Goal: Task Accomplishment & Management: Manage account settings

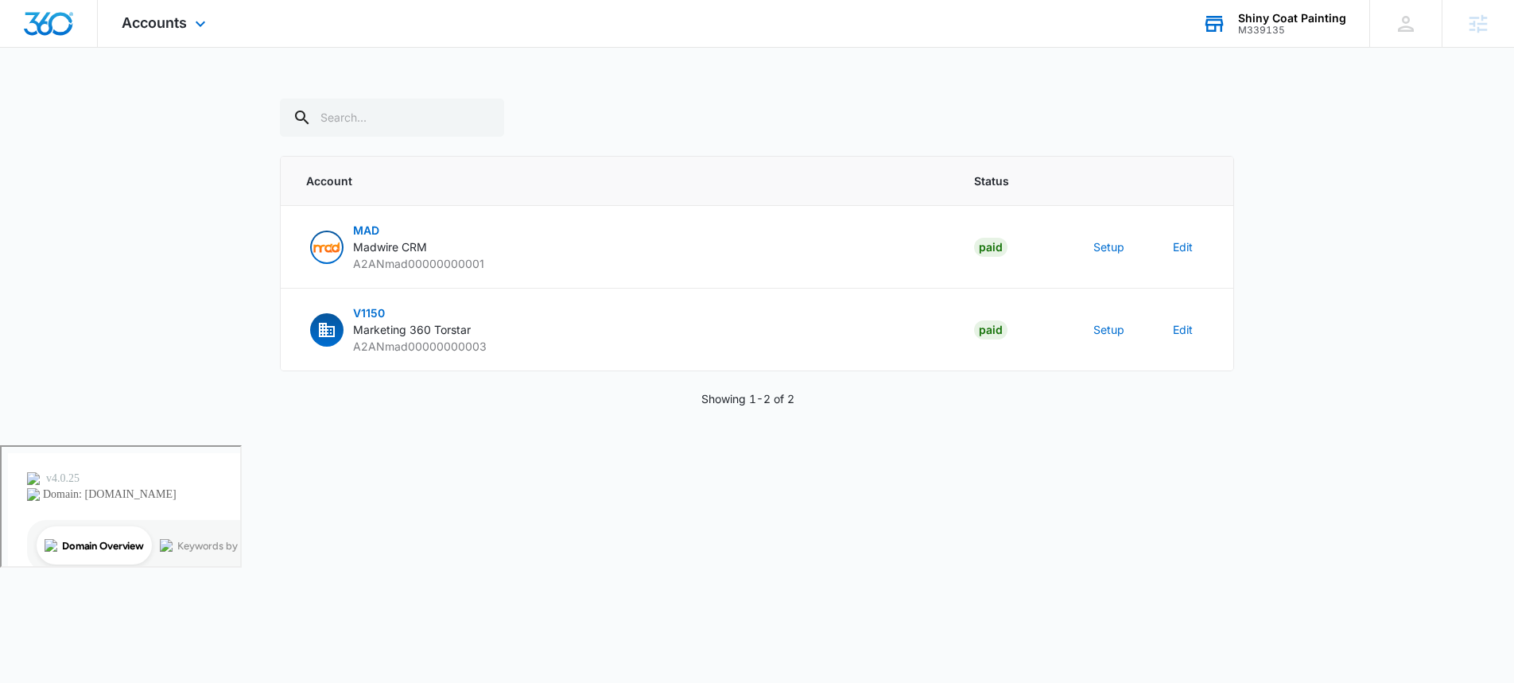
click at [1282, 33] on div "M339135" at bounding box center [1292, 30] width 108 height 11
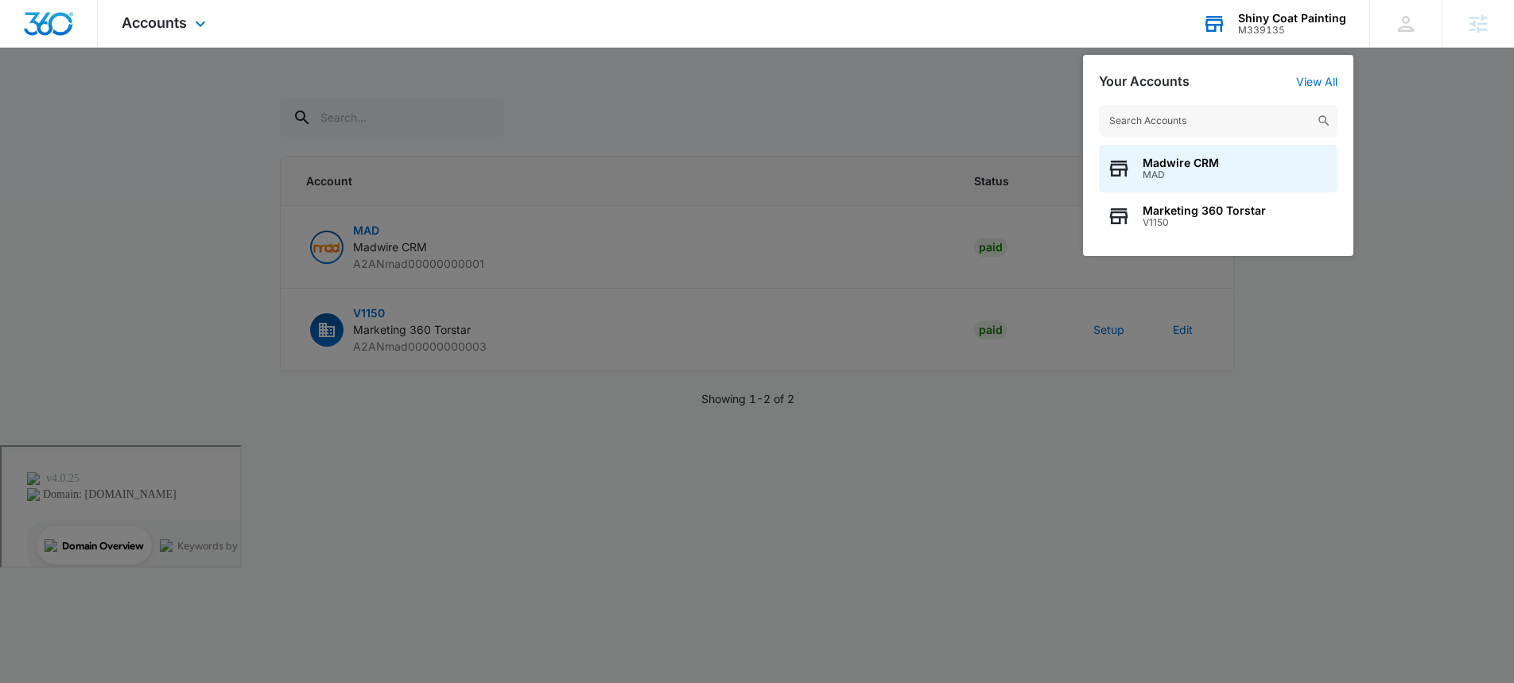
click at [1123, 125] on input "text" at bounding box center [1218, 121] width 239 height 32
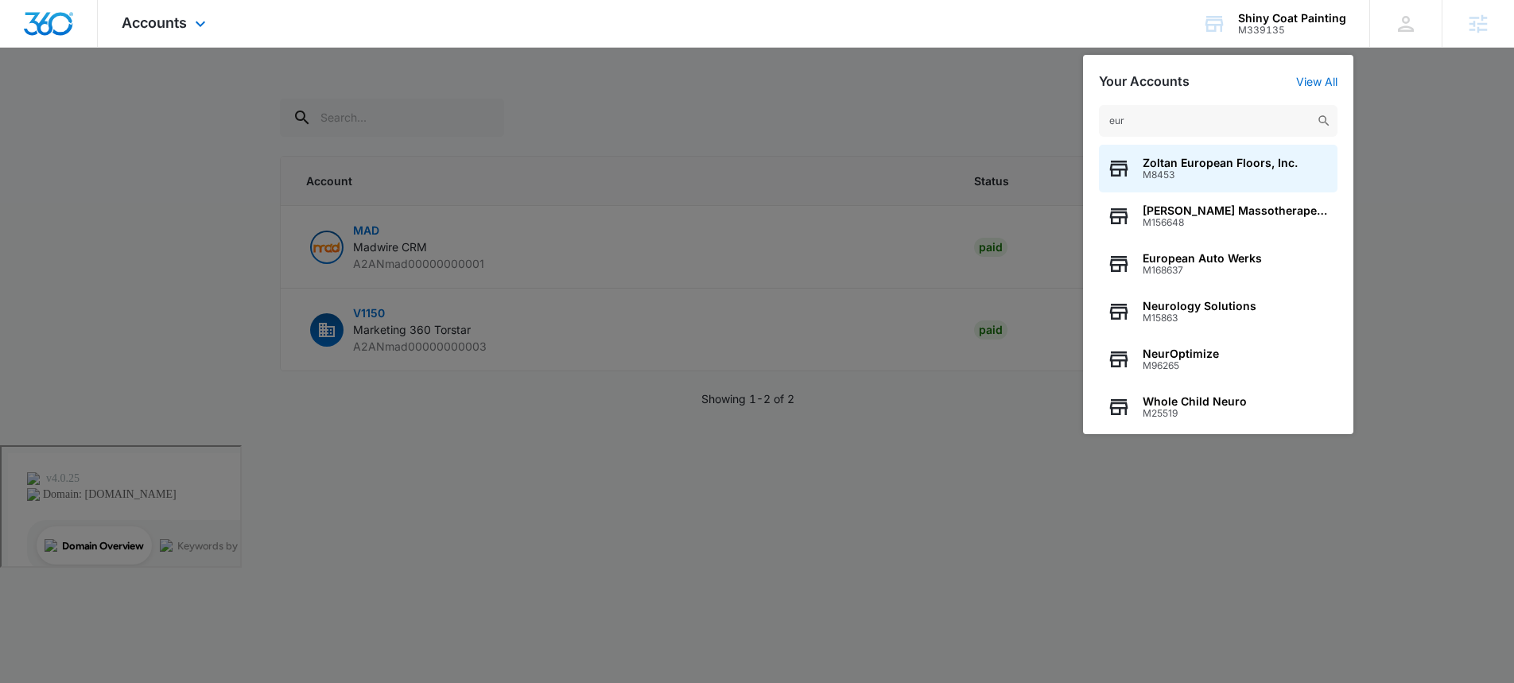
type input "eur"
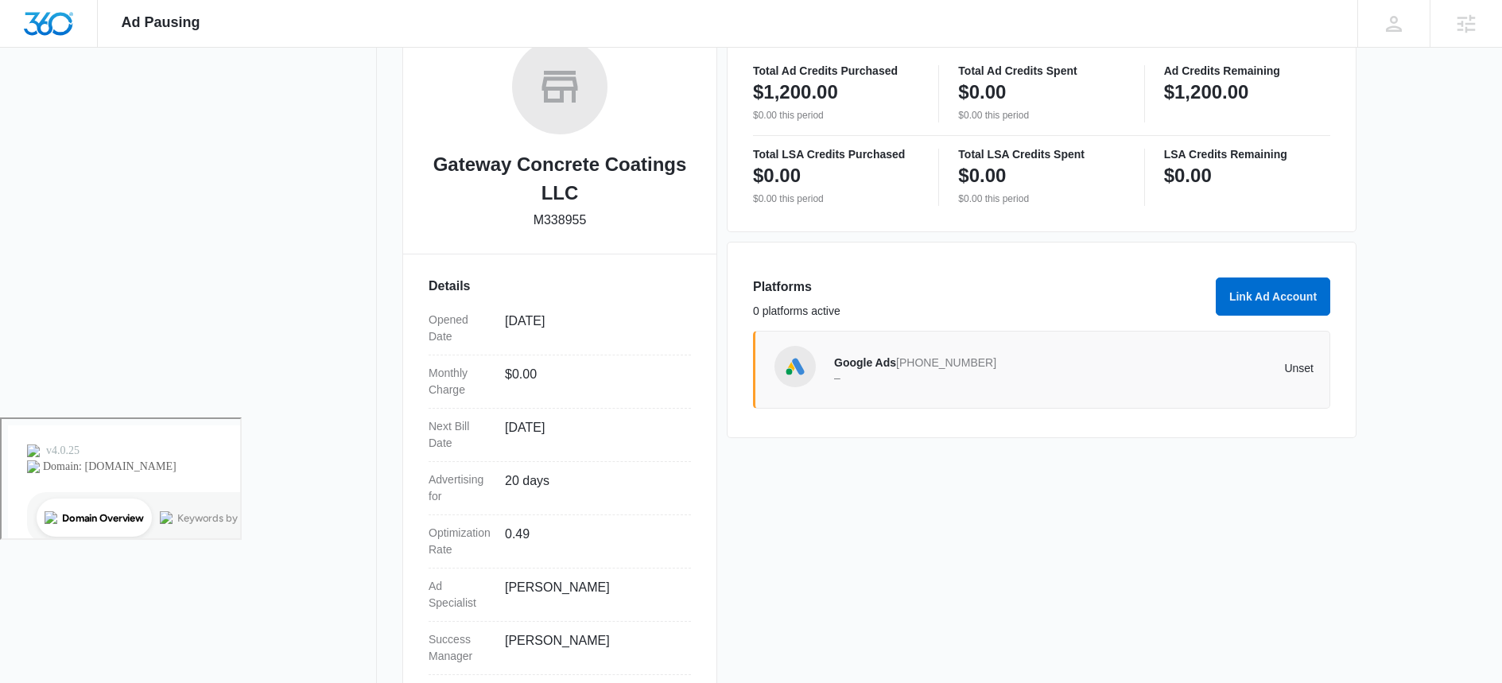
scroll to position [303, 0]
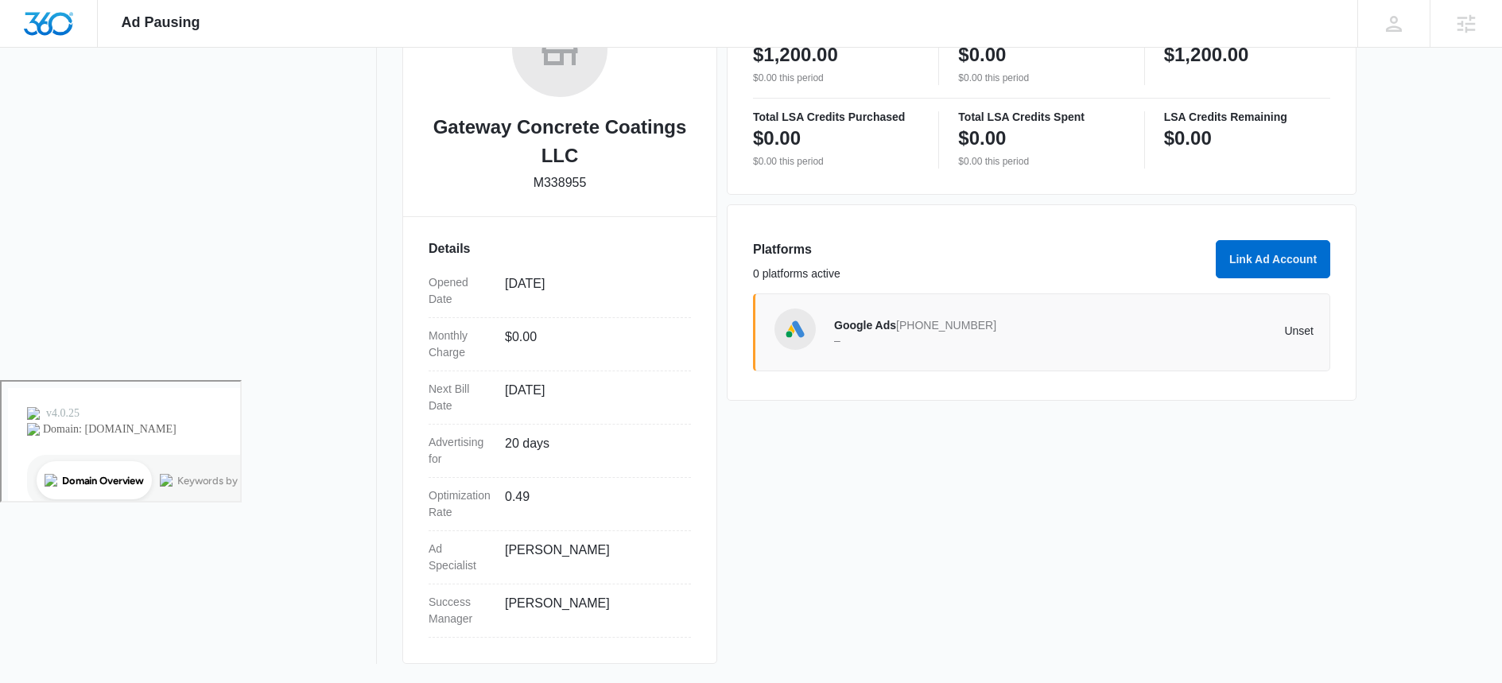
click at [1137, 319] on div "Google Ads 781-633-0696 – Unset" at bounding box center [1073, 332] width 479 height 45
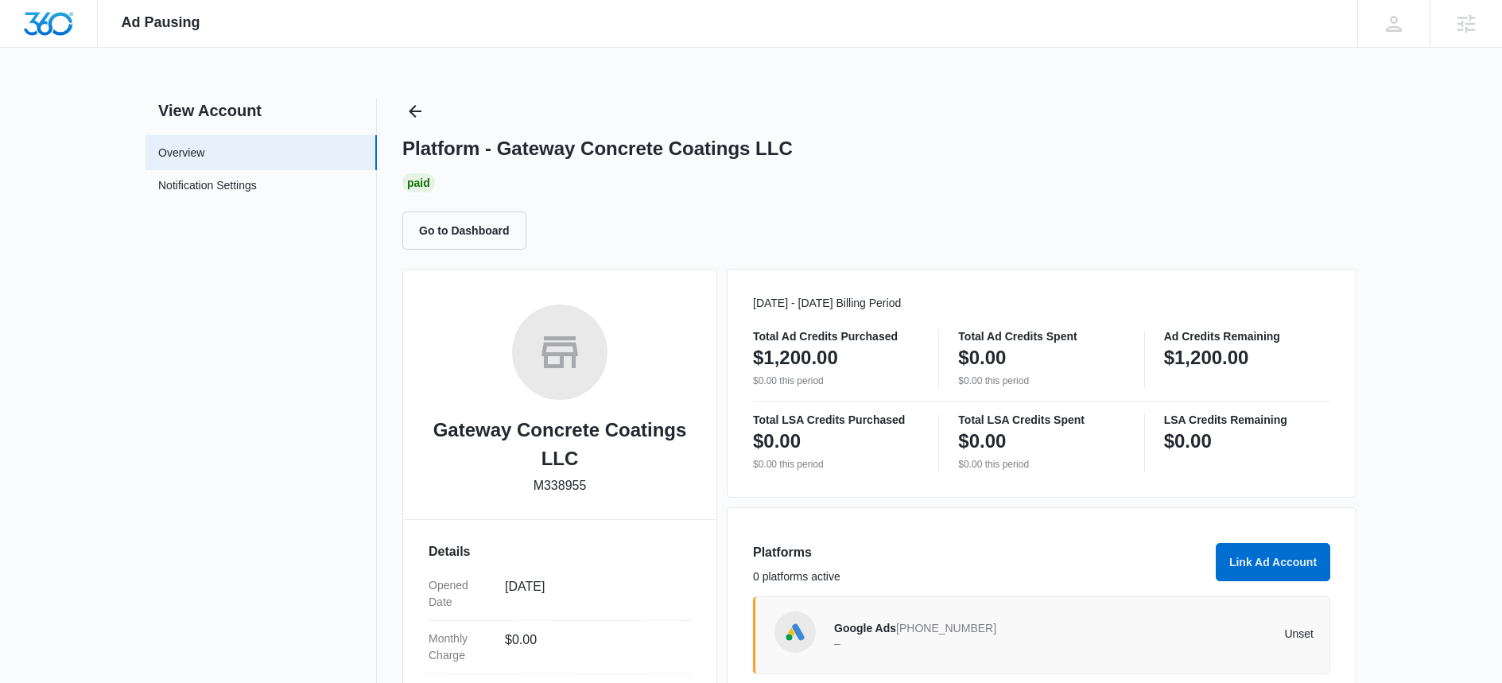
scroll to position [208, 0]
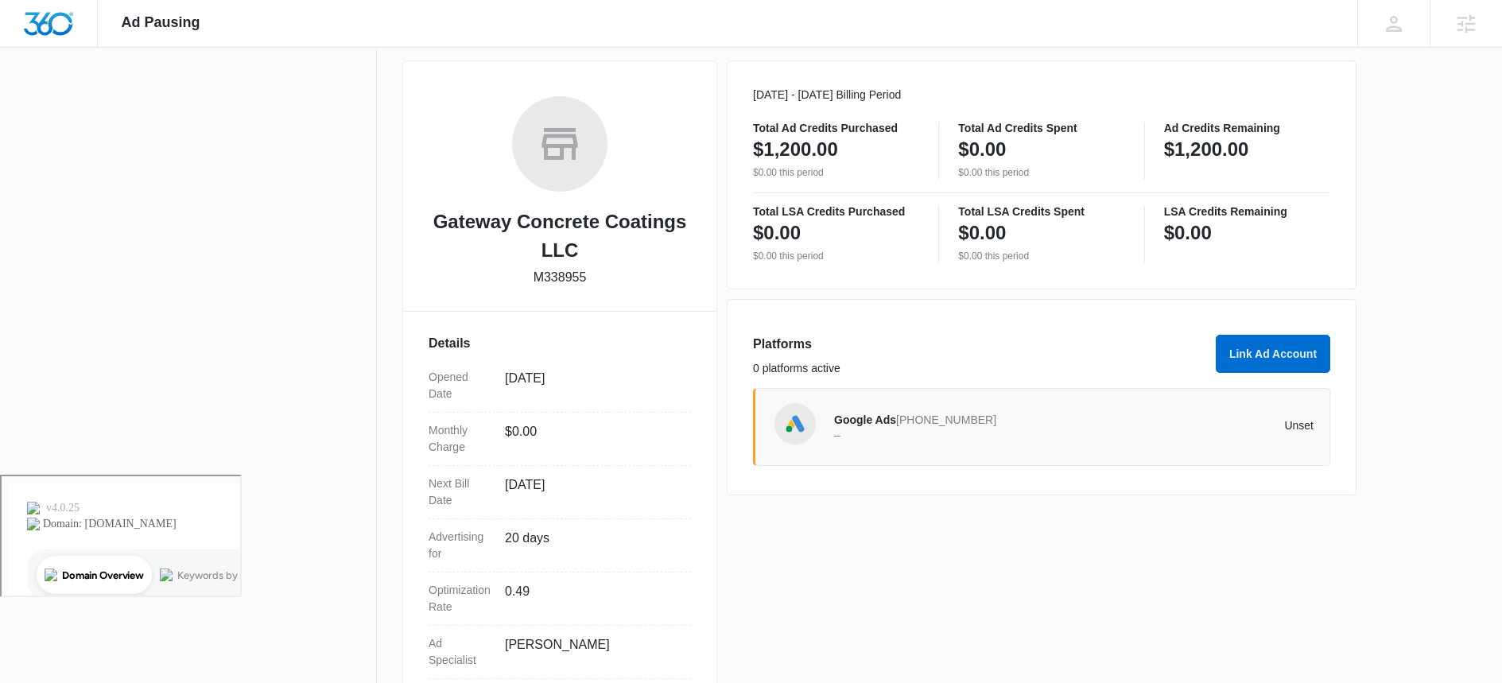
click at [840, 422] on span "Google Ads" at bounding box center [865, 419] width 62 height 13
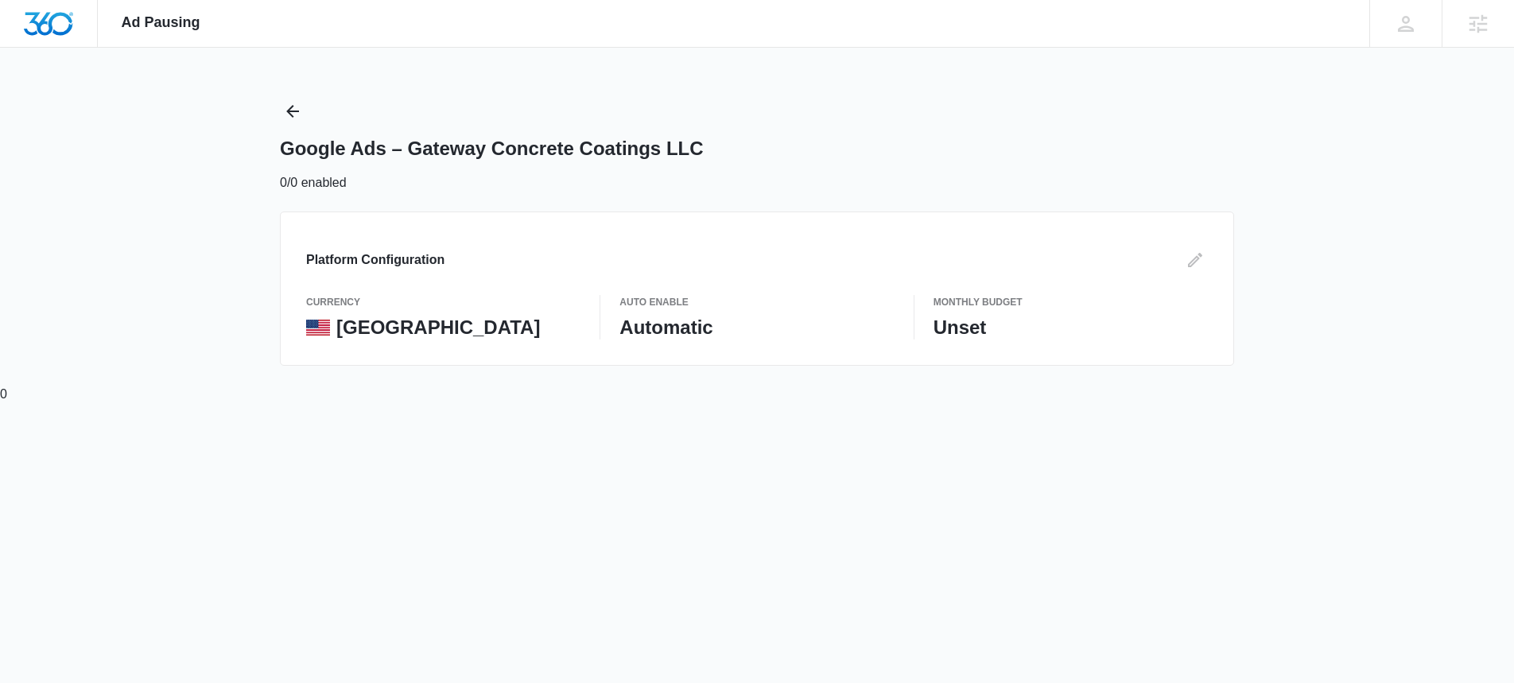
click at [840, 422] on div "Ad Pausing Apps Reputation Websites Forms CRM Email Social Content Ads Intellig…" at bounding box center [757, 341] width 1514 height 683
click at [1193, 267] on icon "Edit" at bounding box center [1194, 259] width 19 height 19
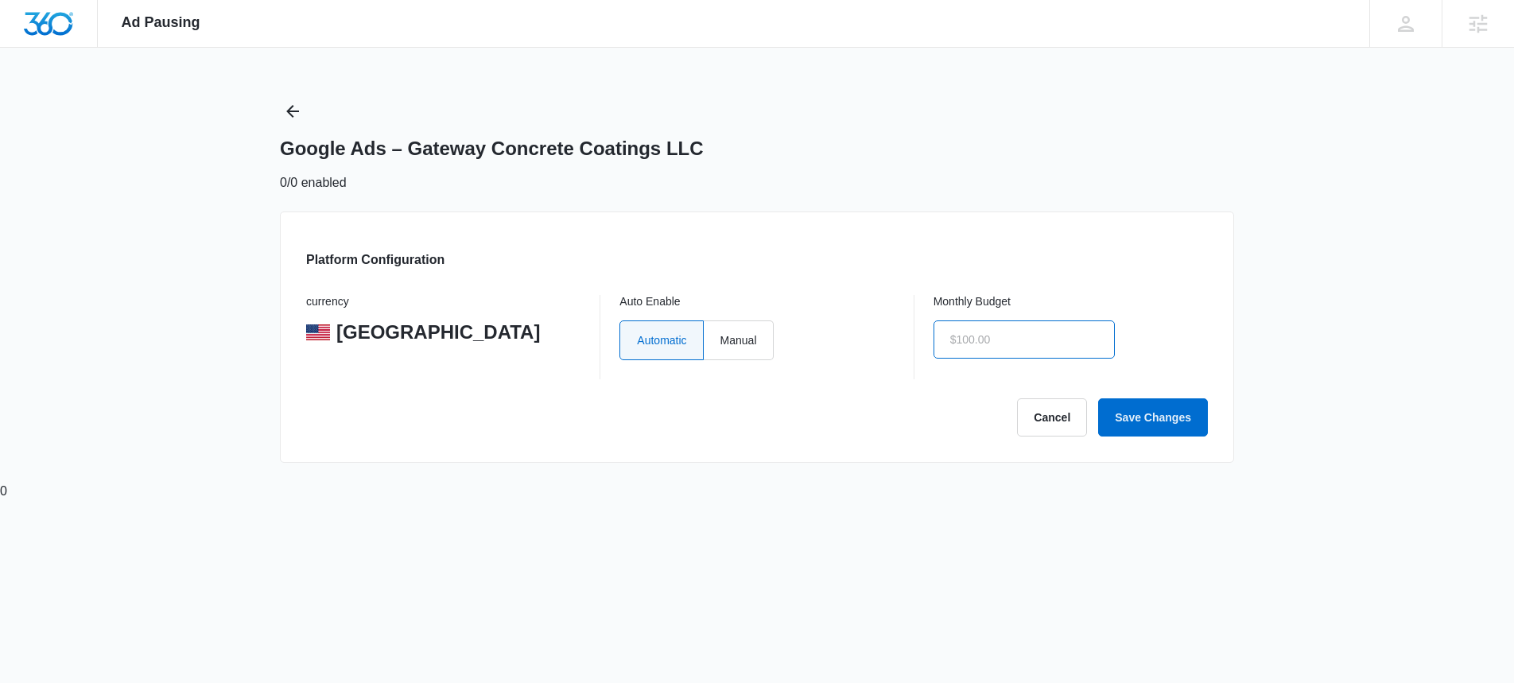
click at [1007, 346] on input "text" at bounding box center [1023, 339] width 181 height 38
type input "$600.00"
click at [856, 390] on form "currency United States Auto Enable Automatic Manual Monthly Budget $600.00 Canc…" at bounding box center [757, 366] width 902 height 142
click at [1164, 418] on button "Save Changes" at bounding box center [1153, 417] width 110 height 38
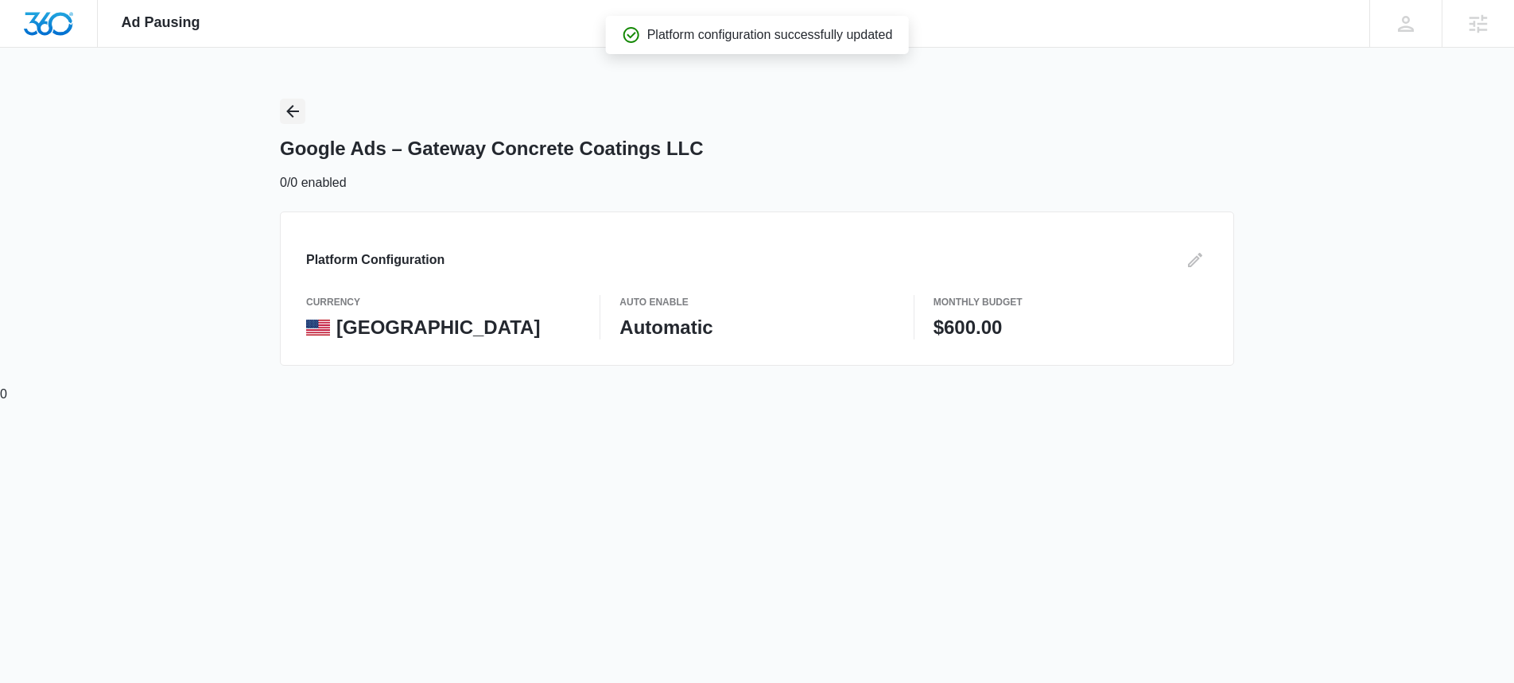
click at [292, 102] on icon "Back" at bounding box center [292, 111] width 19 height 19
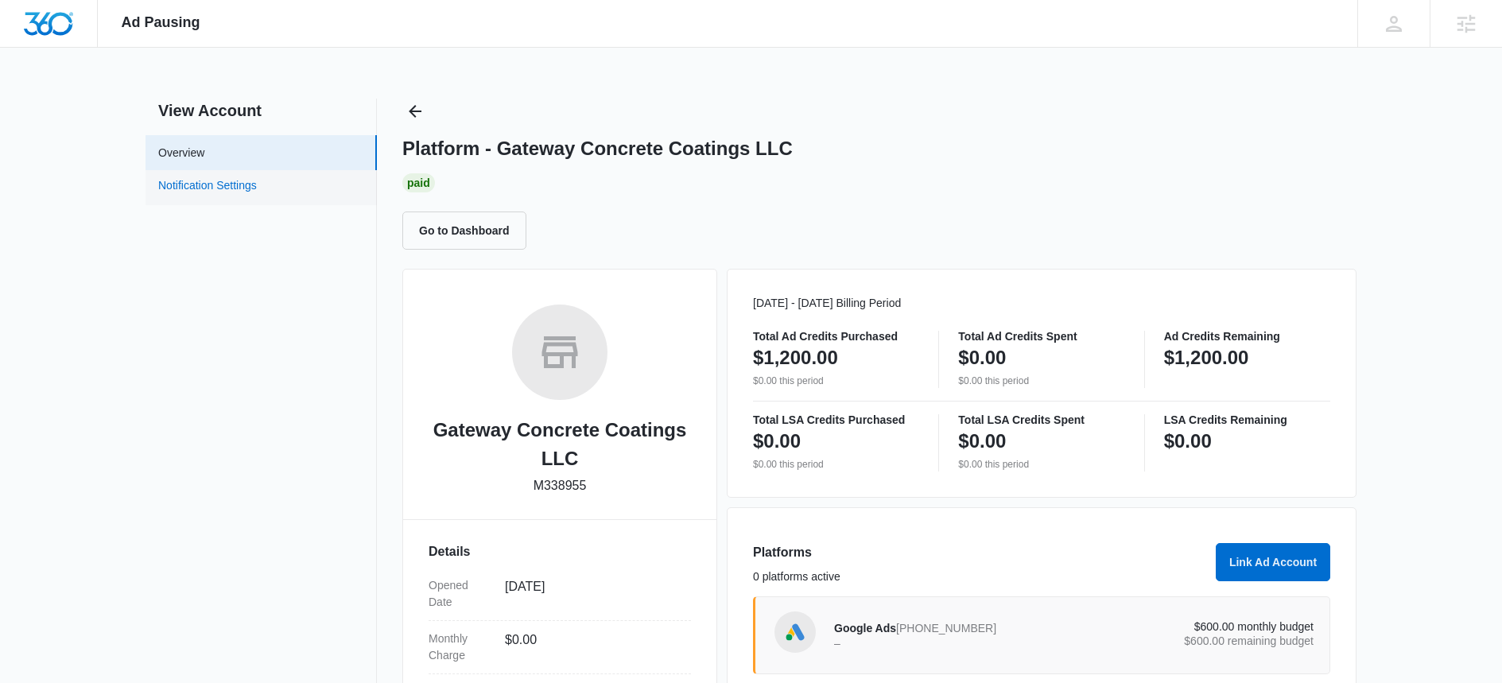
click at [232, 181] on link "Notification Settings" at bounding box center [207, 187] width 99 height 21
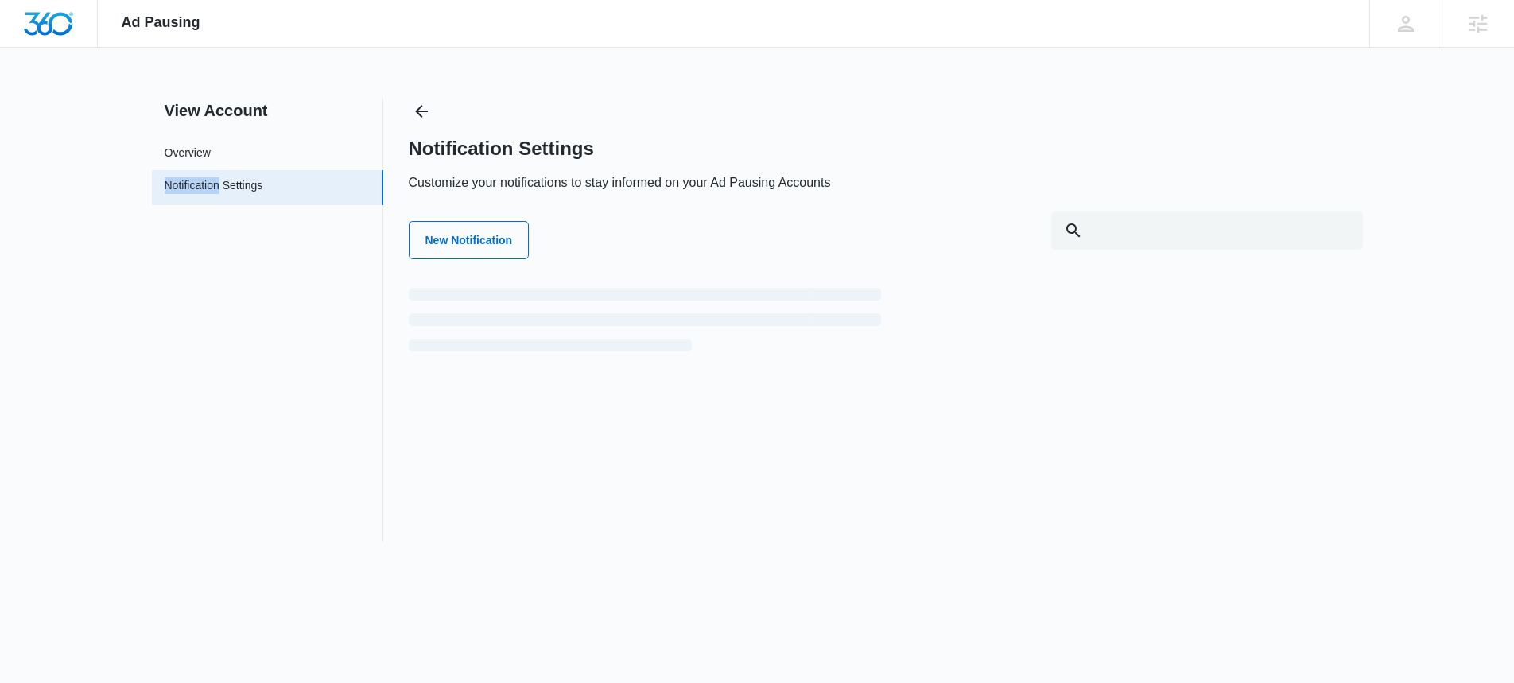
click at [232, 181] on link "Notification Settings" at bounding box center [214, 187] width 99 height 21
click at [491, 242] on button "New Notification" at bounding box center [469, 240] width 121 height 38
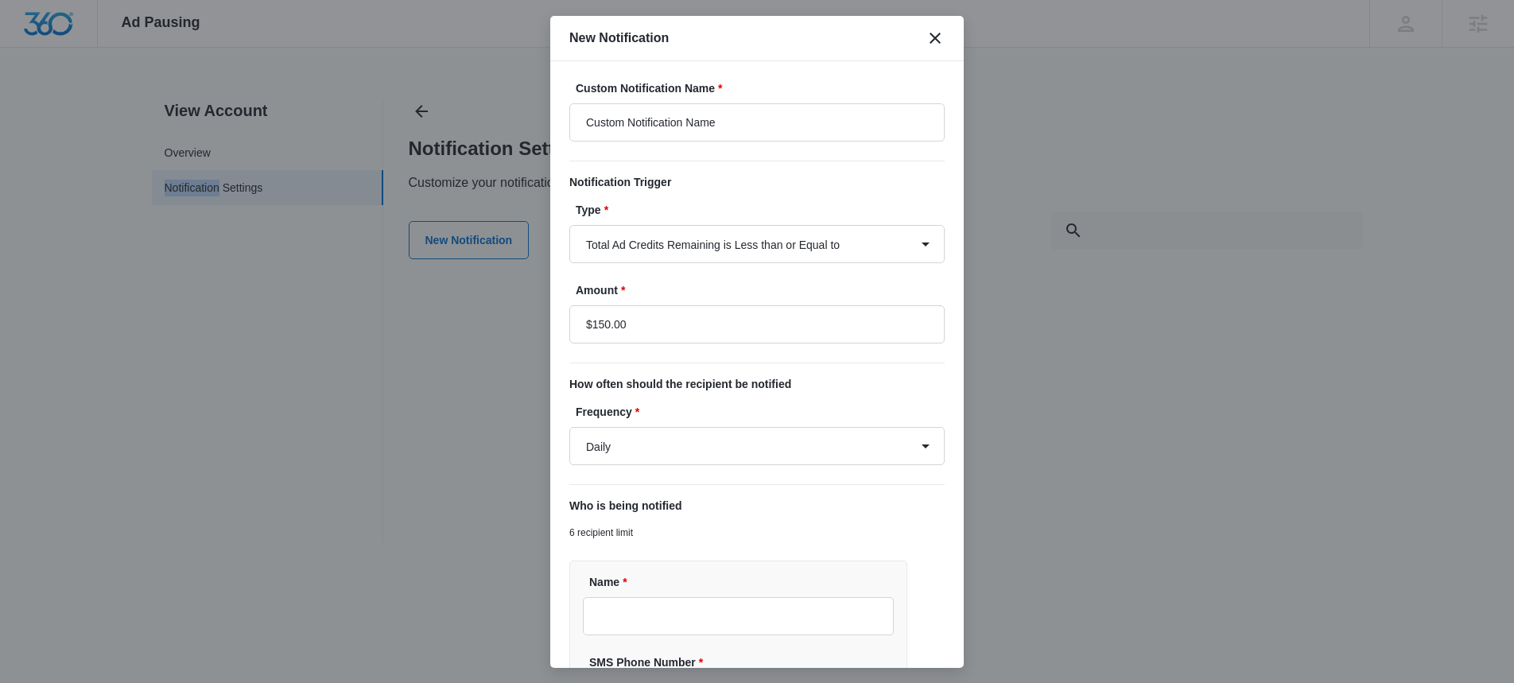
scroll to position [25, 0]
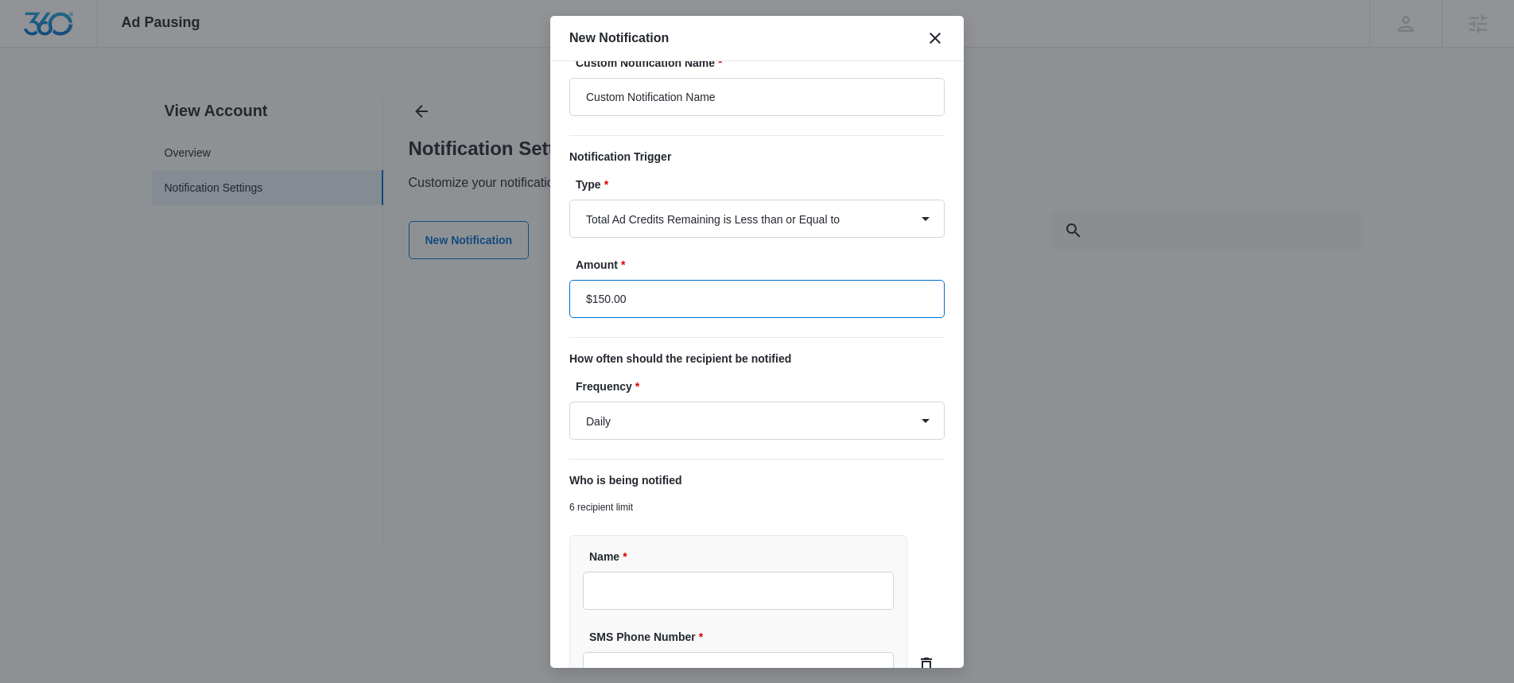
click at [605, 295] on input "$150.00" at bounding box center [756, 299] width 375 height 38
click at [796, 312] on input "$150.00" at bounding box center [756, 299] width 375 height 38
click at [612, 298] on input "$150.00" at bounding box center [756, 299] width 375 height 38
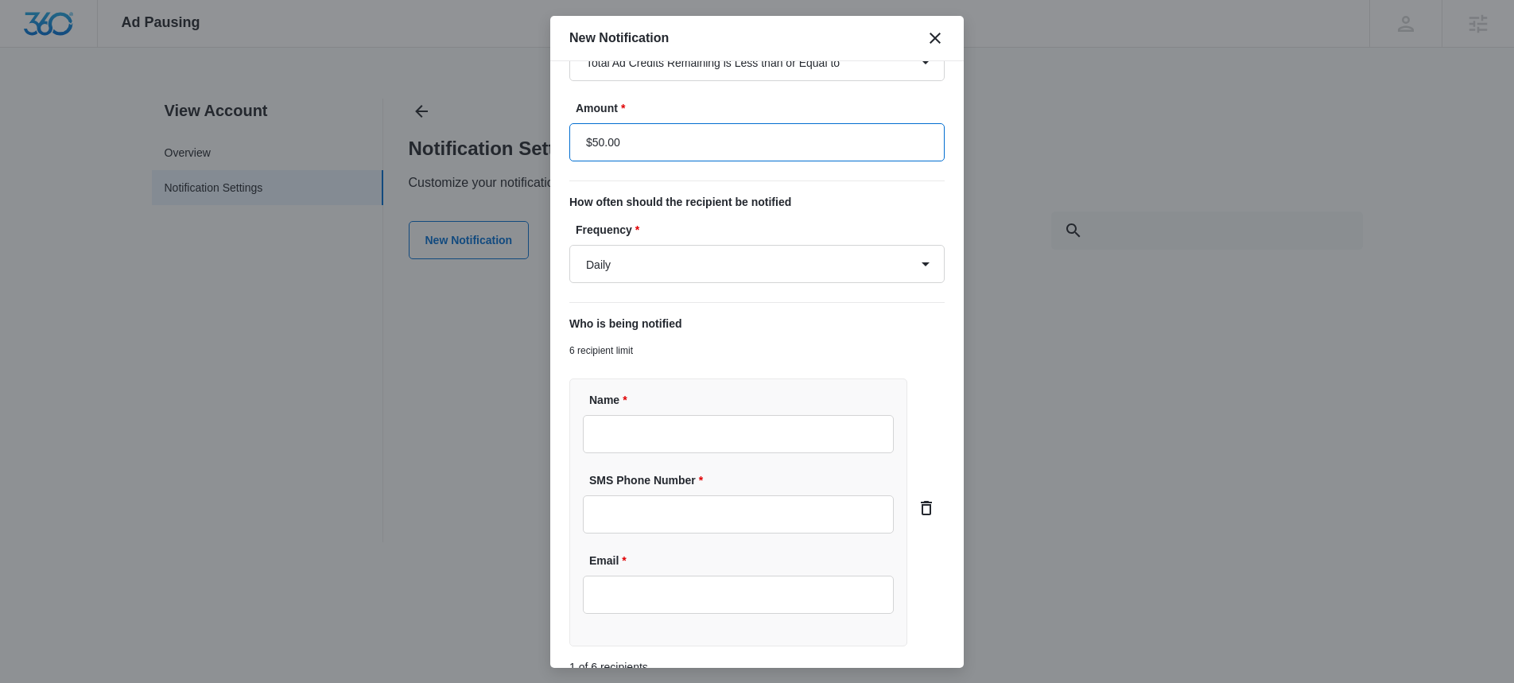
scroll to position [281, 0]
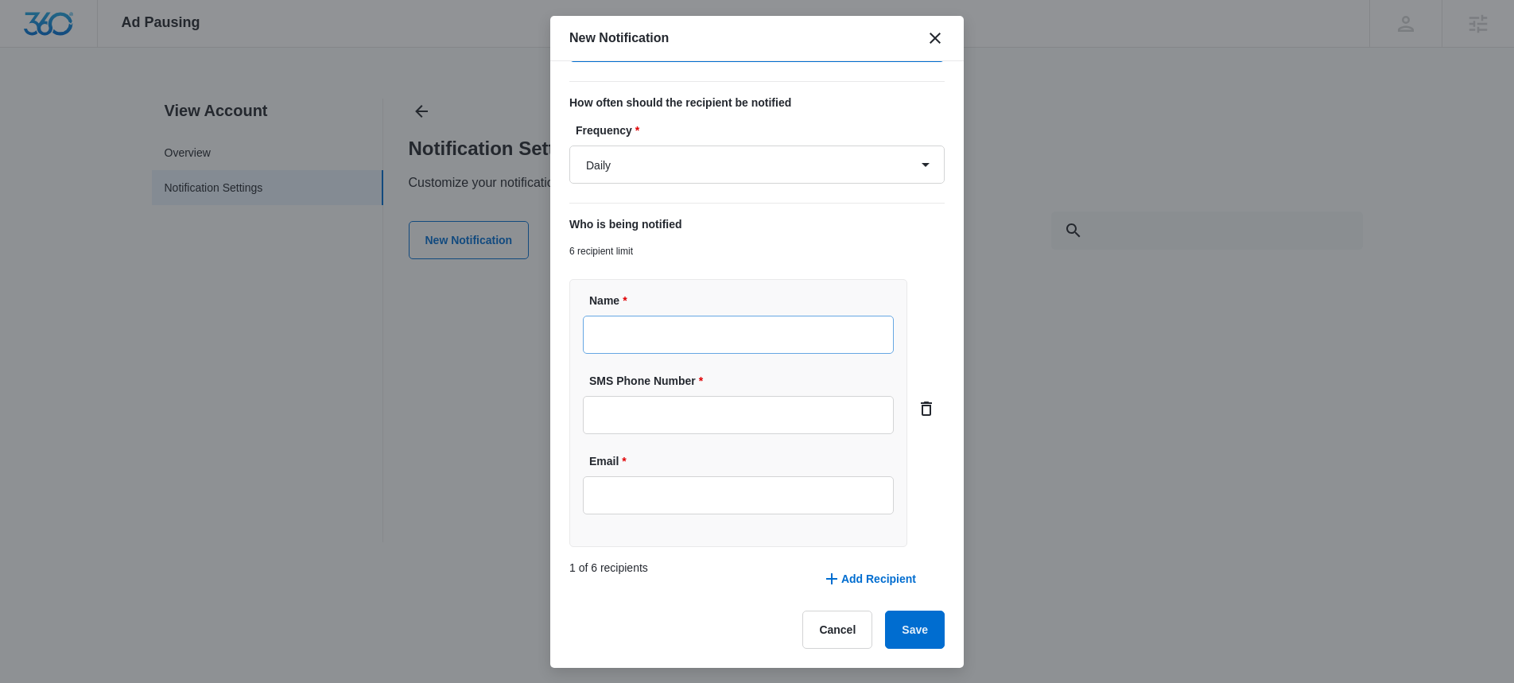
type input "$50.00"
click at [802, 344] on input "Name *" at bounding box center [738, 335] width 311 height 38
type input "Gabriel Flores-Elkins"
click at [728, 412] on input "SMS Phone Number *" at bounding box center [738, 415] width 311 height 38
type input "(970) 541-9421"
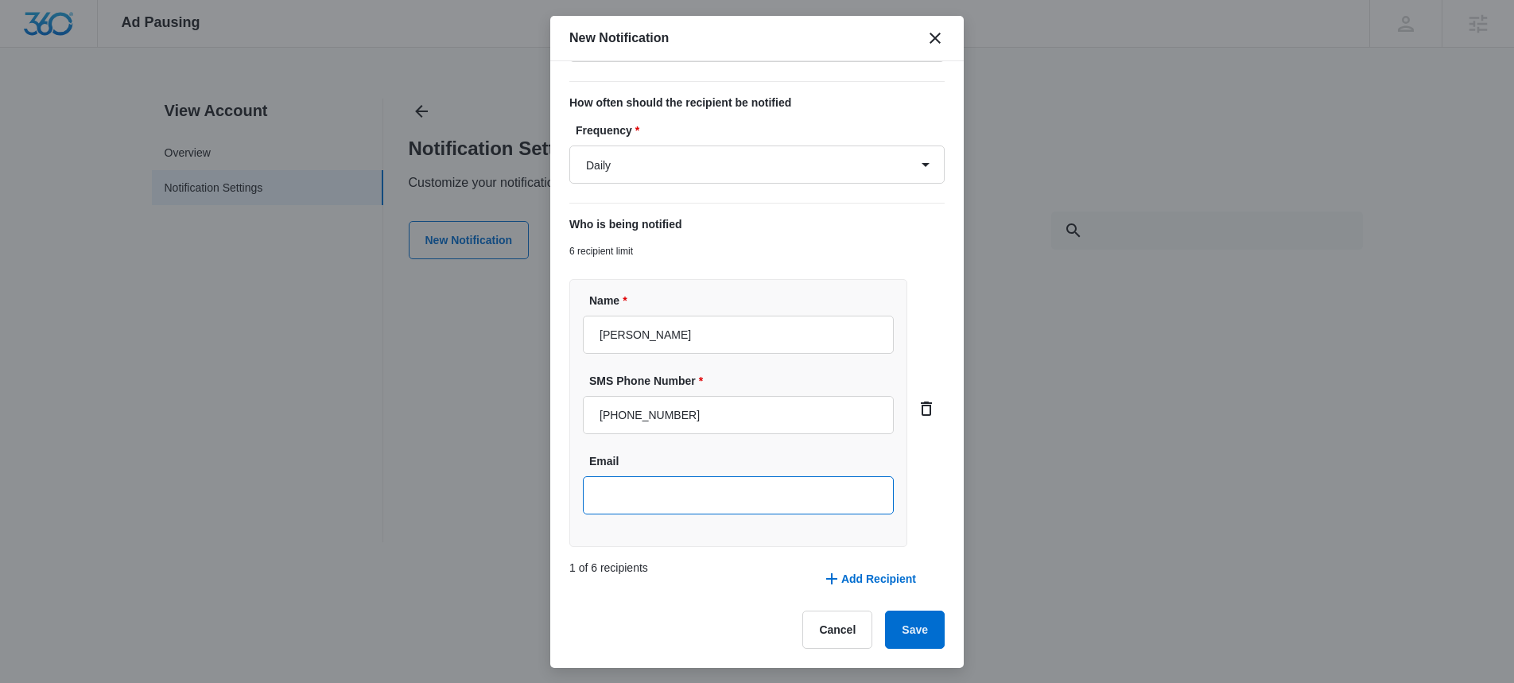
click at [727, 491] on input "Email" at bounding box center [738, 495] width 311 height 38
type input "[PERSON_NAME][EMAIL_ADDRESS][DOMAIN_NAME]"
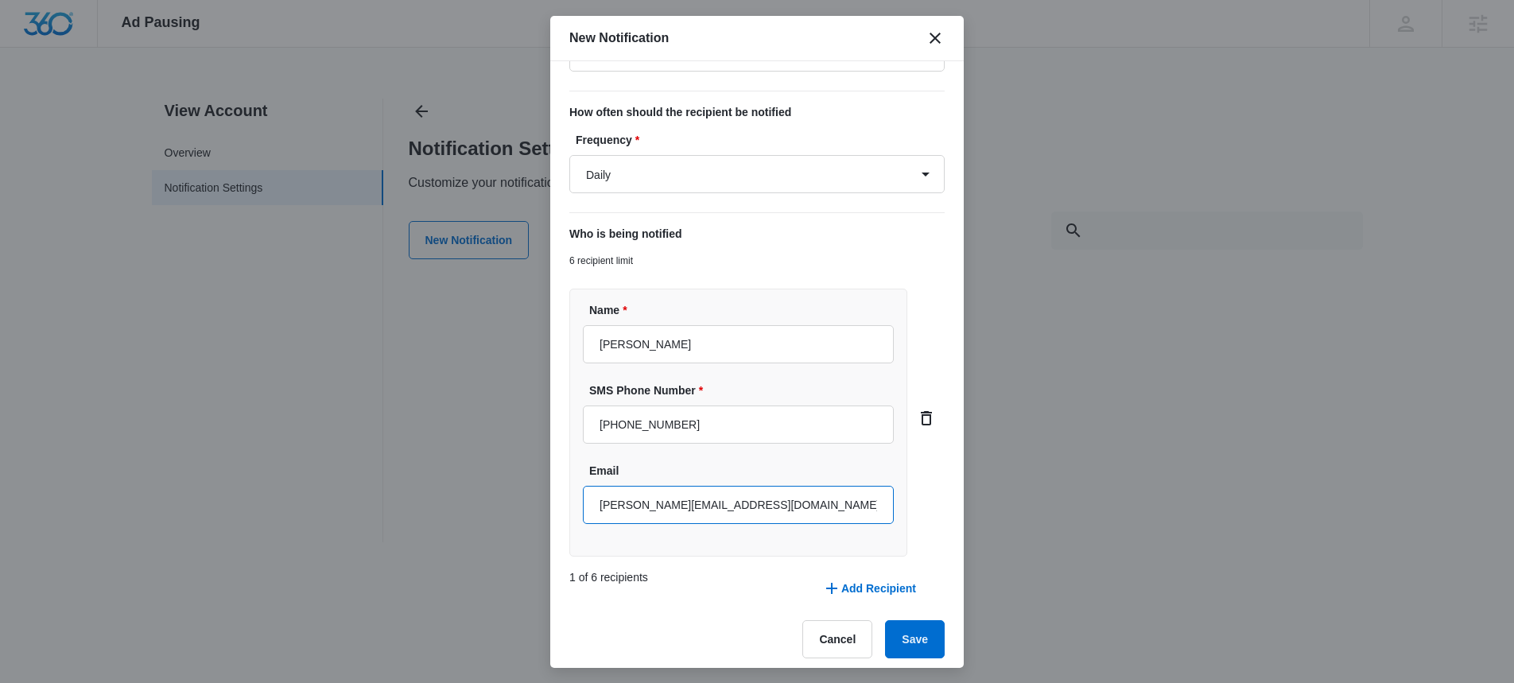
scroll to position [281, 0]
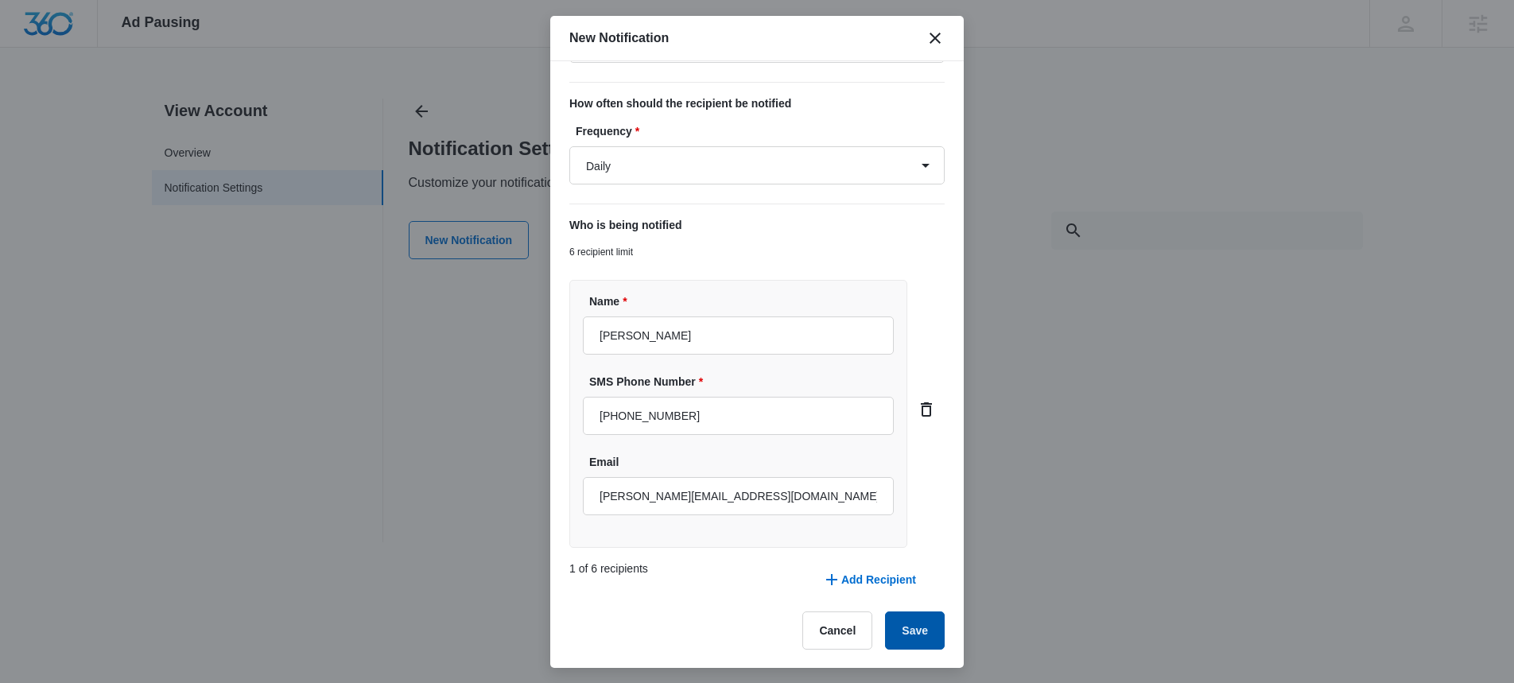
click at [899, 627] on button "Save" at bounding box center [915, 630] width 60 height 38
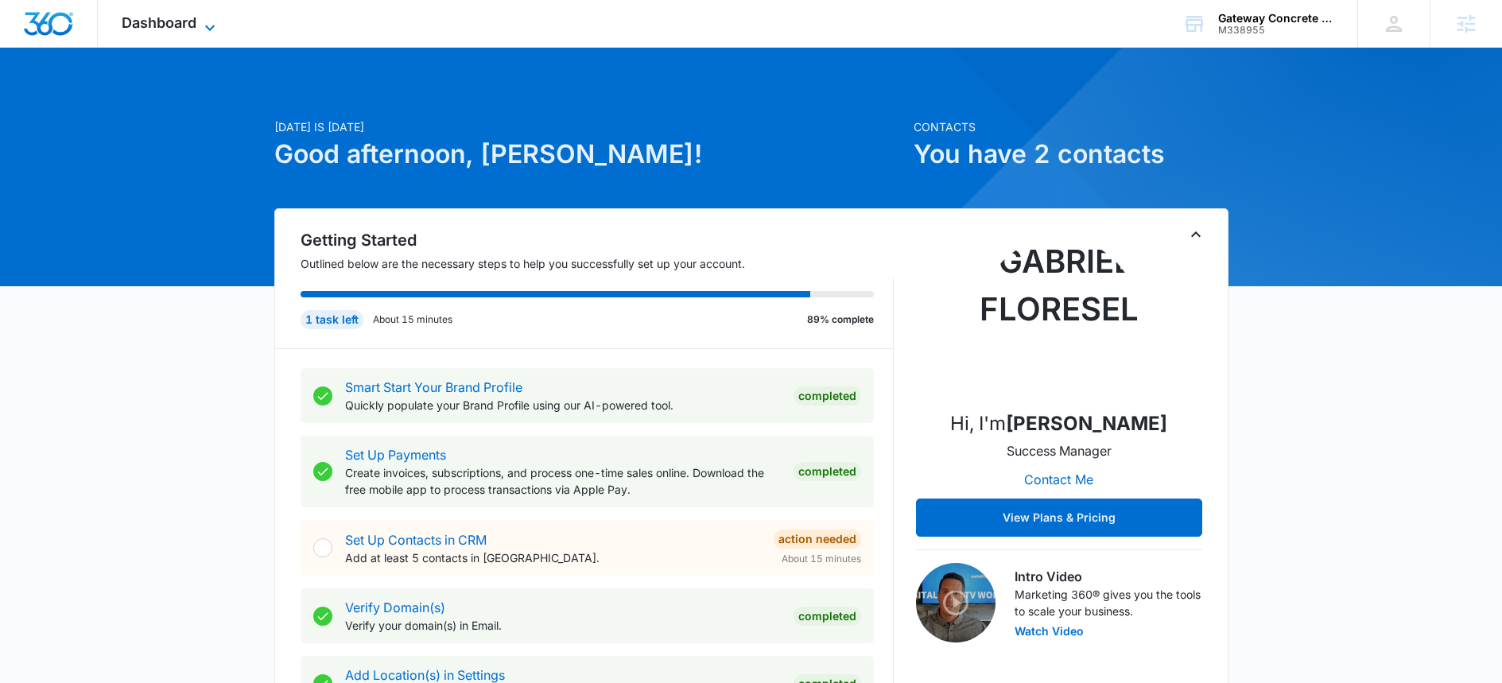
click at [194, 21] on span "Dashboard" at bounding box center [159, 22] width 75 height 17
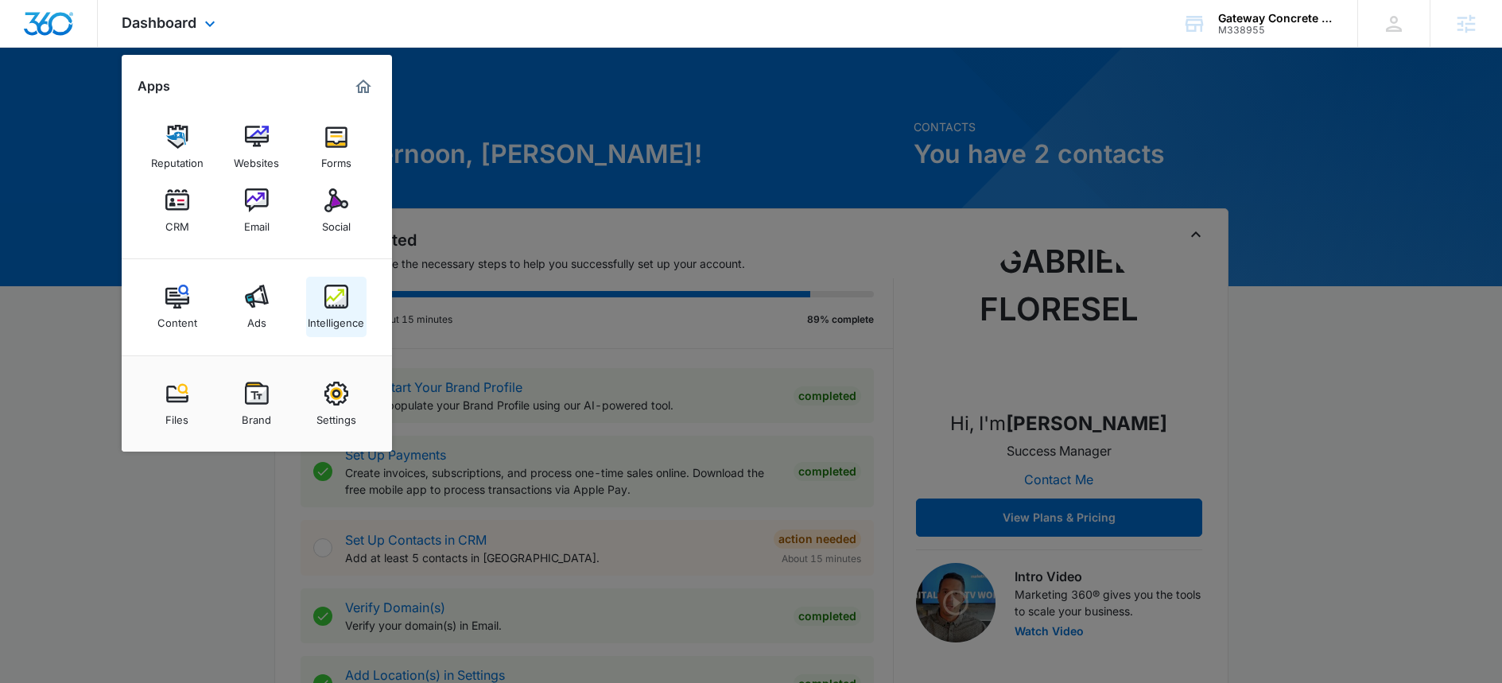
click at [324, 317] on div "Intelligence" at bounding box center [336, 318] width 56 height 21
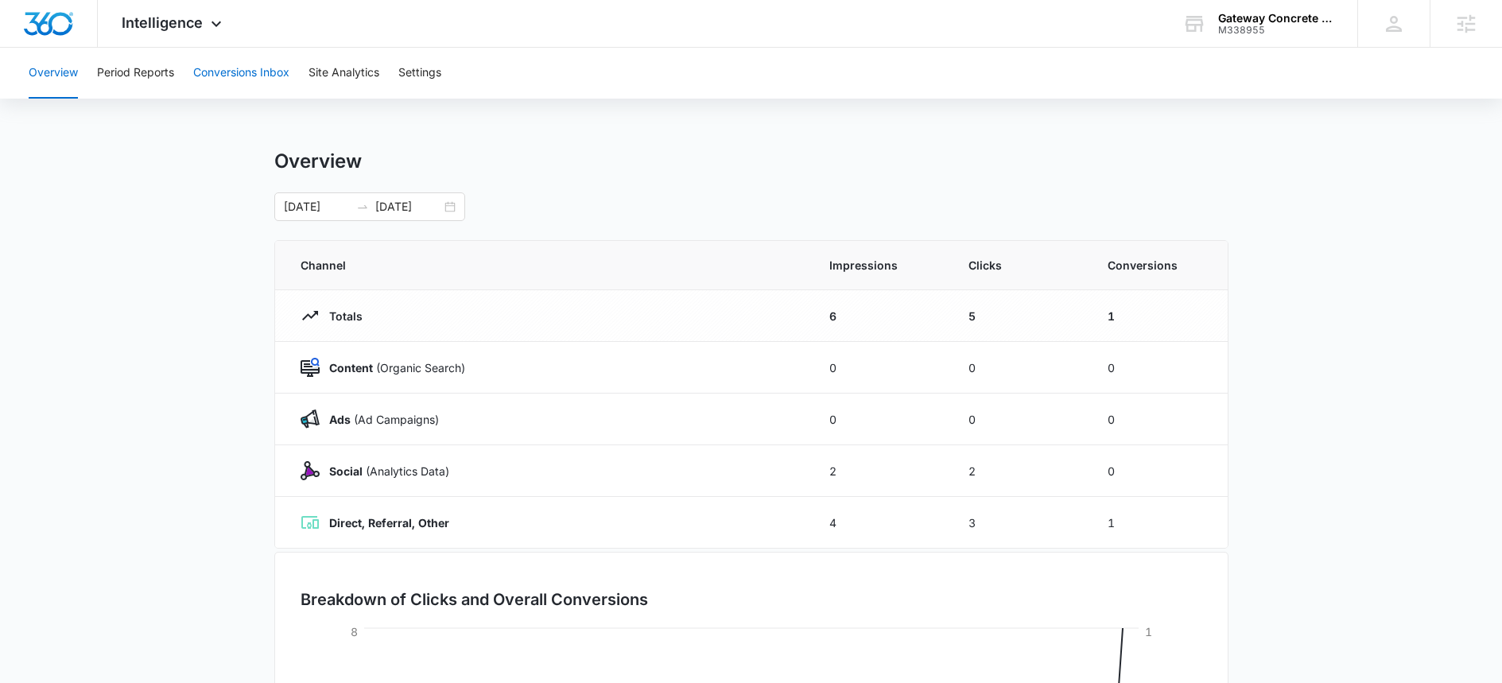
click at [259, 76] on button "Conversions Inbox" at bounding box center [241, 73] width 96 height 51
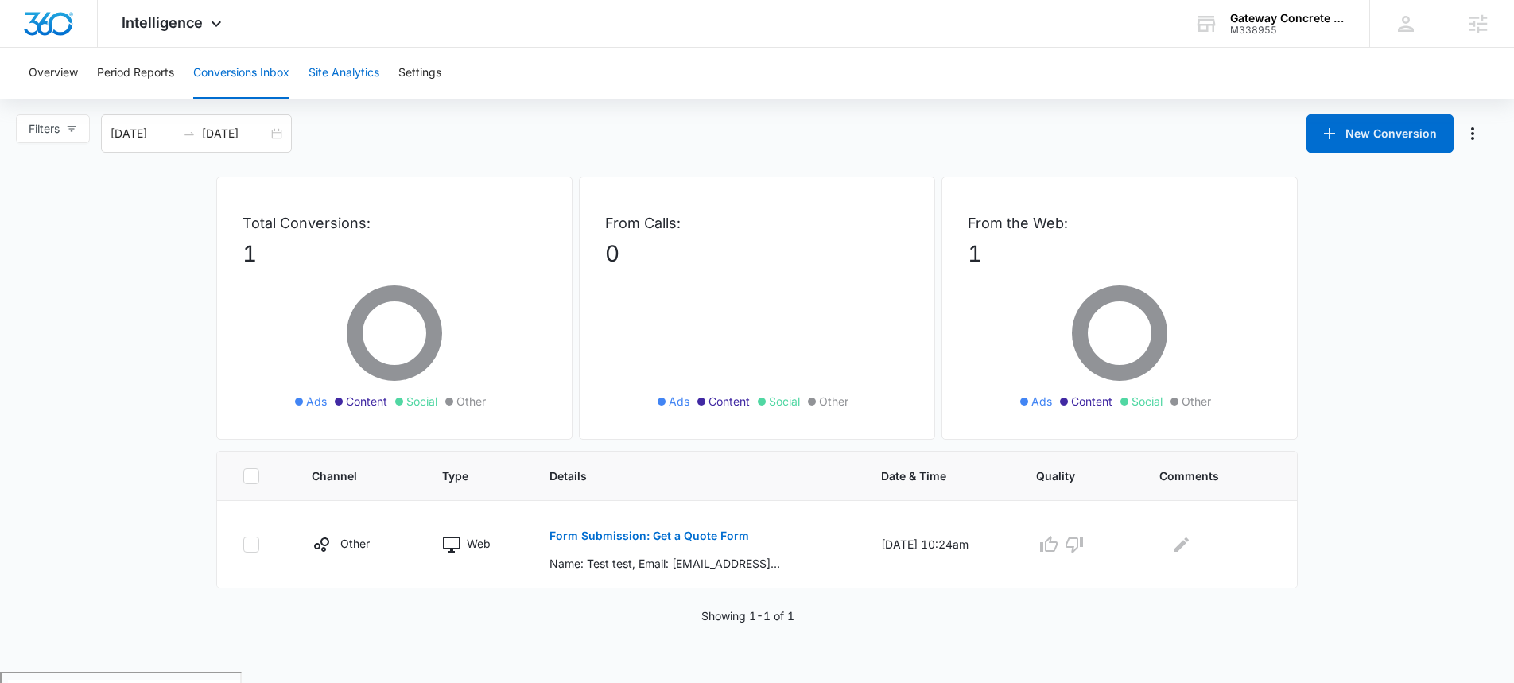
click at [363, 58] on button "Site Analytics" at bounding box center [343, 73] width 71 height 51
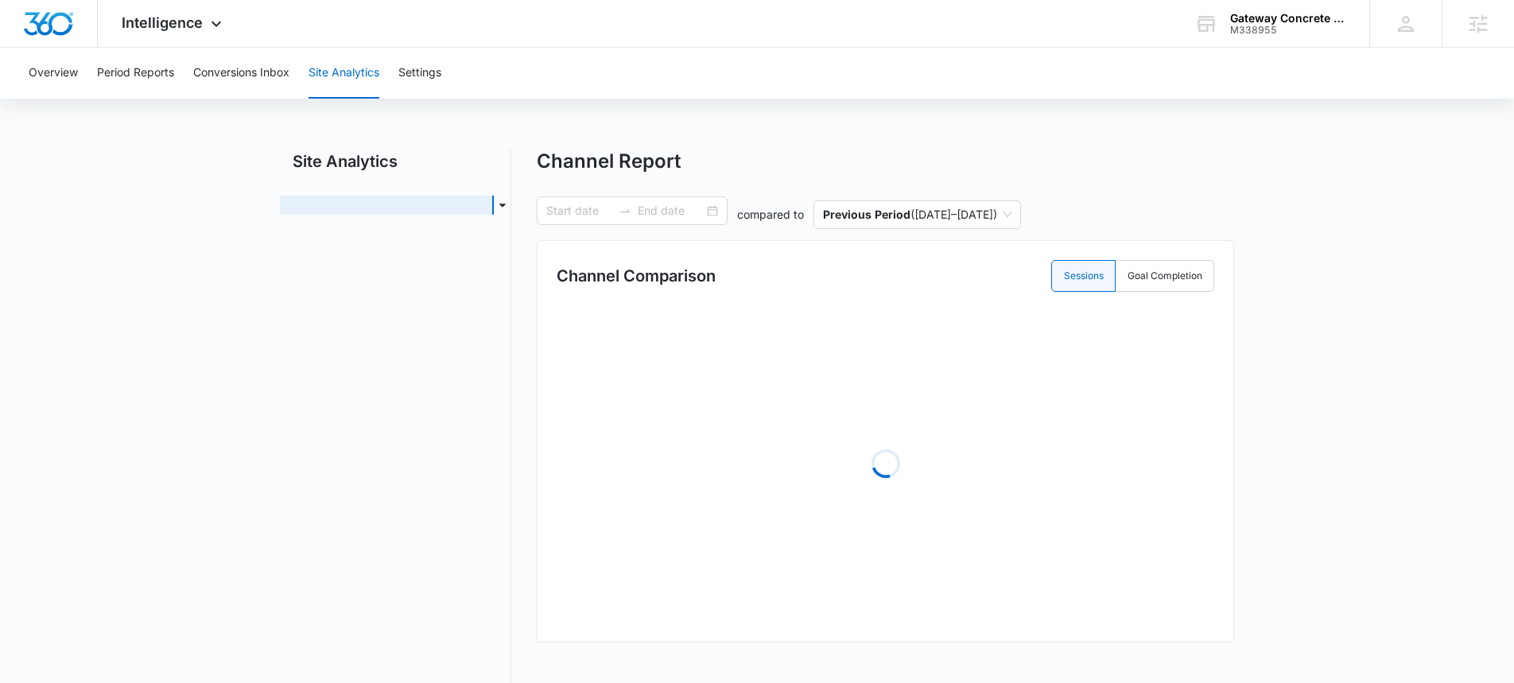
type input "09/13/2025"
type input "10/13/2025"
radio input "true"
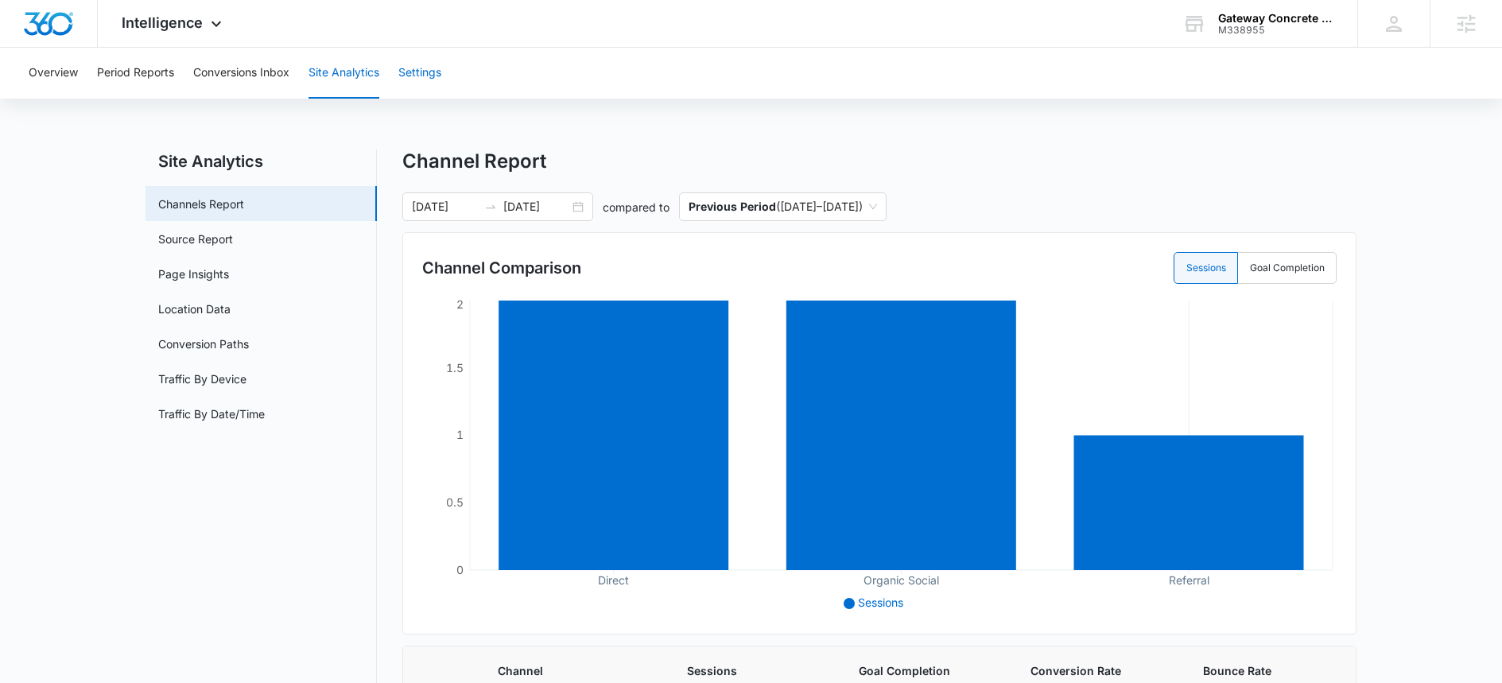
click at [438, 80] on button "Settings" at bounding box center [419, 73] width 43 height 51
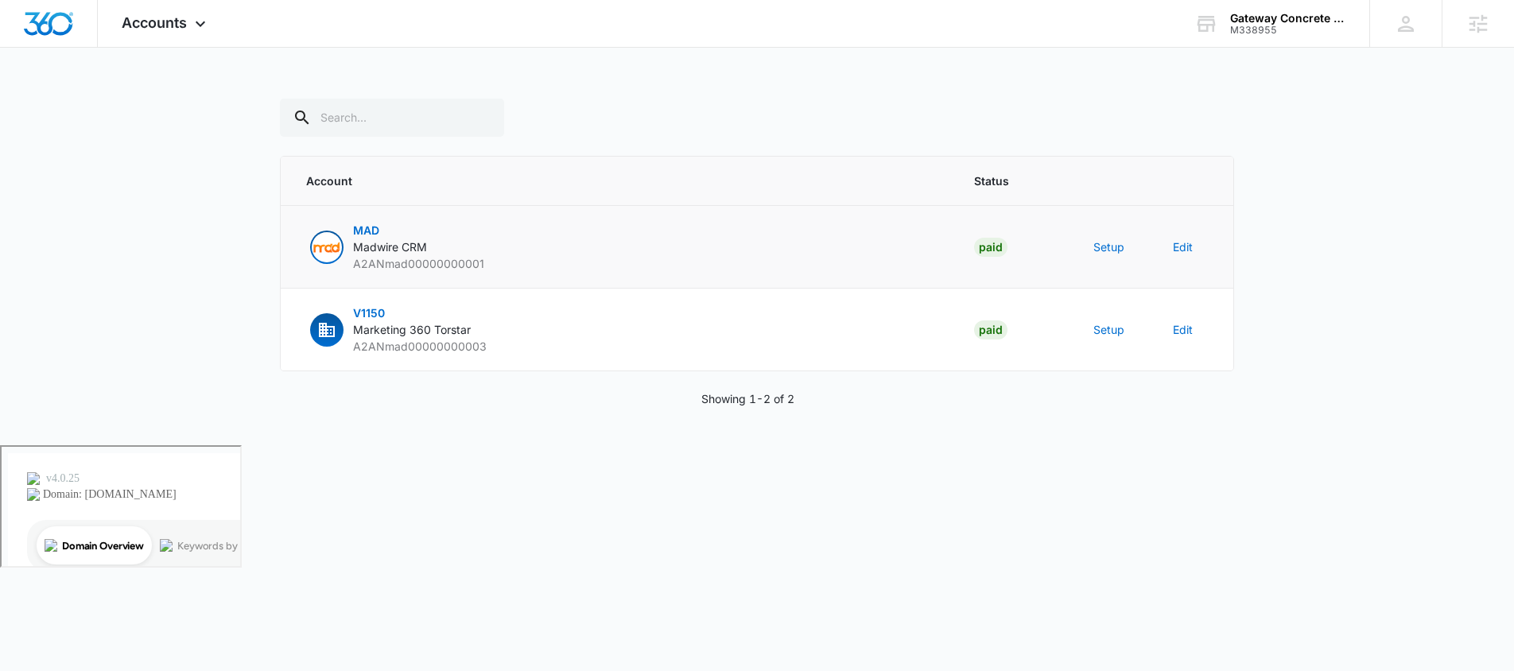
click at [373, 231] on span "MAD" at bounding box center [366, 230] width 26 height 14
click at [408, 331] on span "Marketing 360 Torstar" at bounding box center [412, 330] width 118 height 14
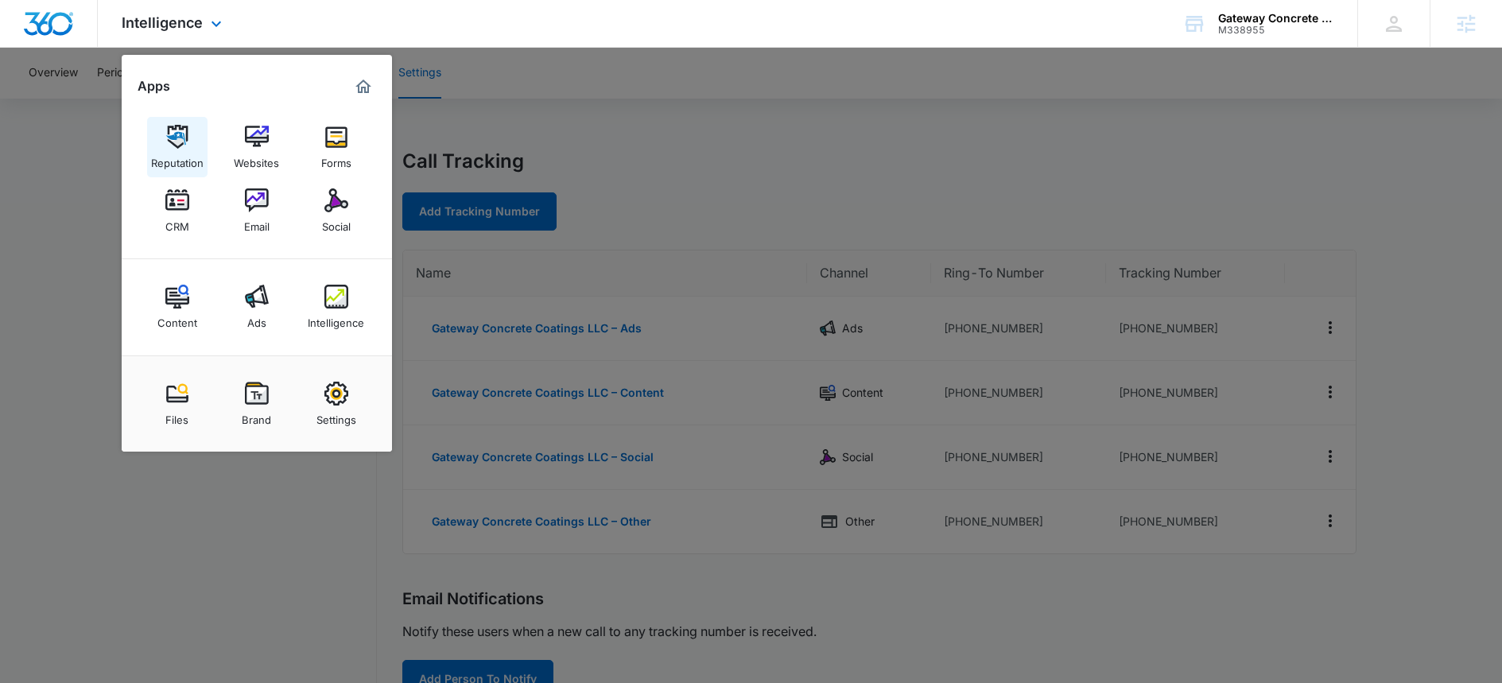
click at [177, 162] on div "Reputation" at bounding box center [177, 159] width 52 height 21
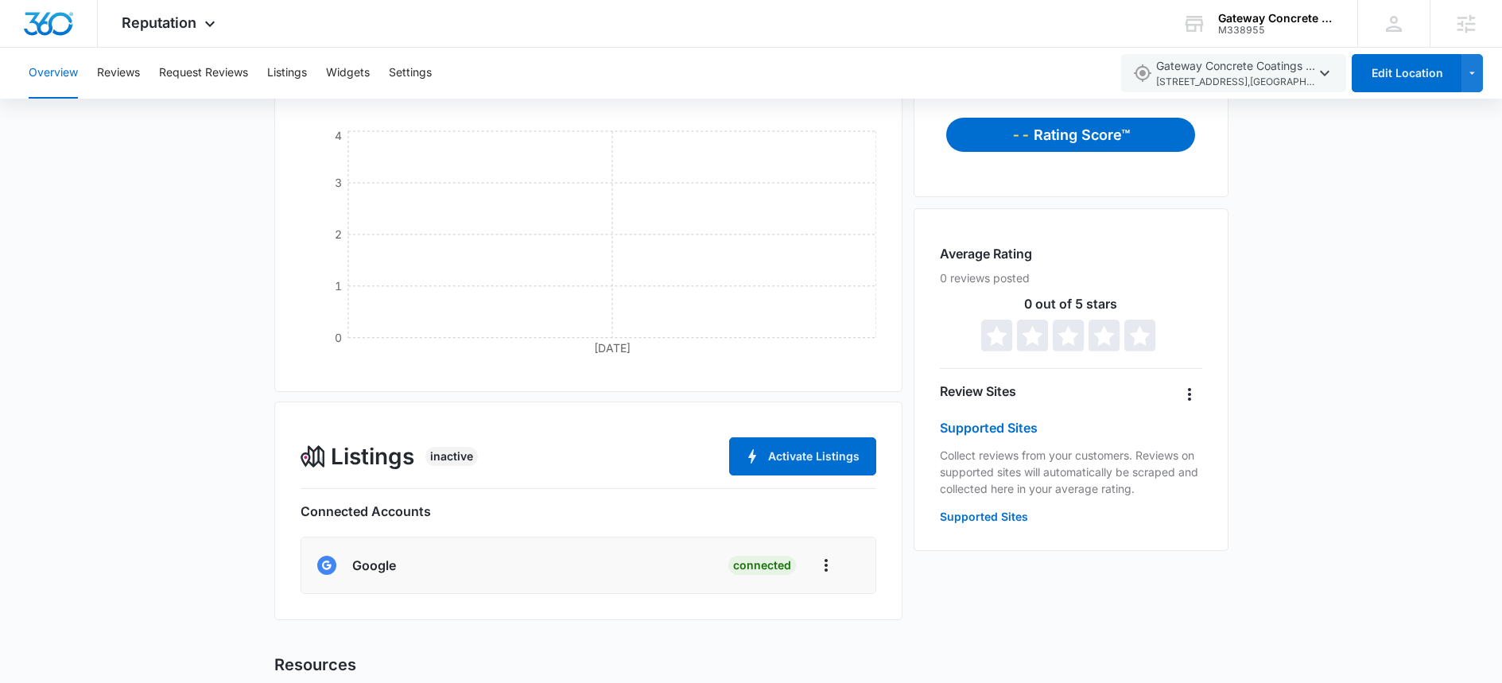
scroll to position [93, 0]
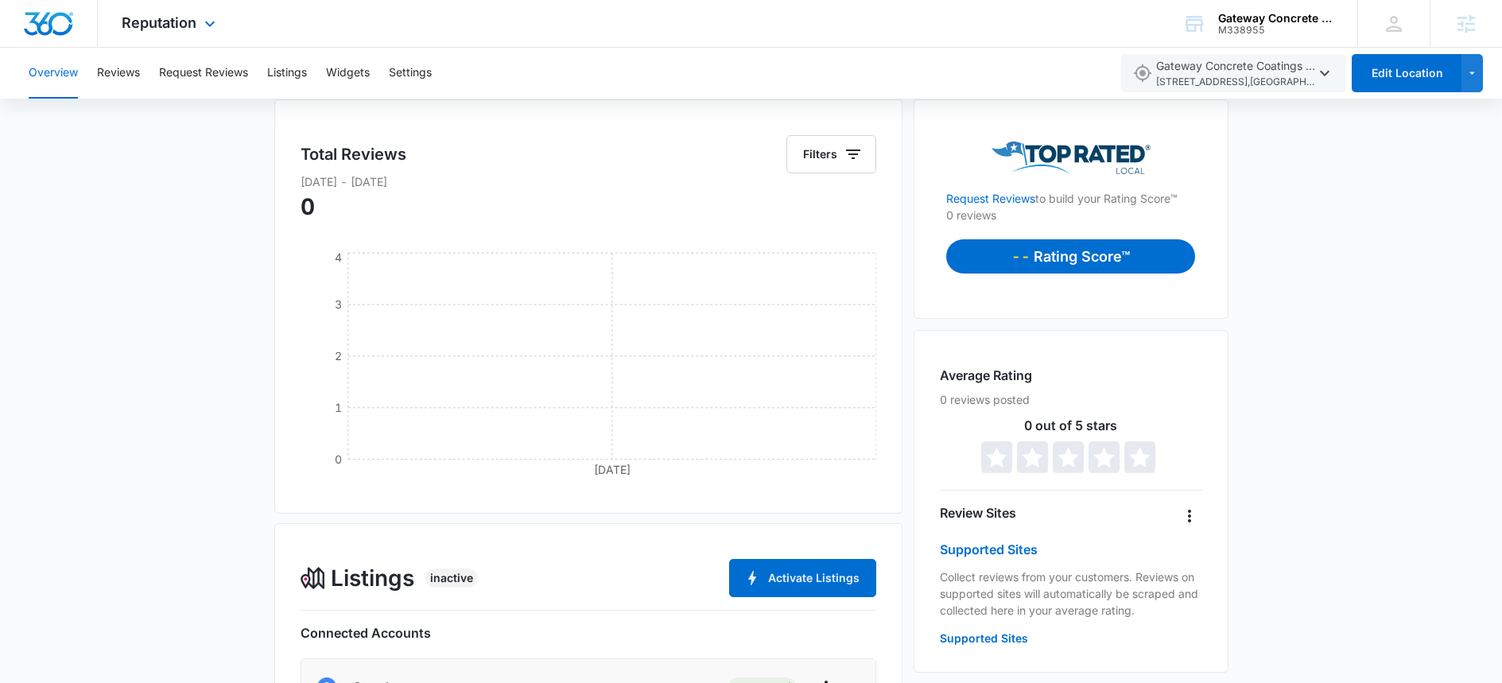
click at [188, 33] on div "Reputation Apps Reputation Websites Forms CRM Email Social Content Ads Intellig…" at bounding box center [170, 23] width 145 height 47
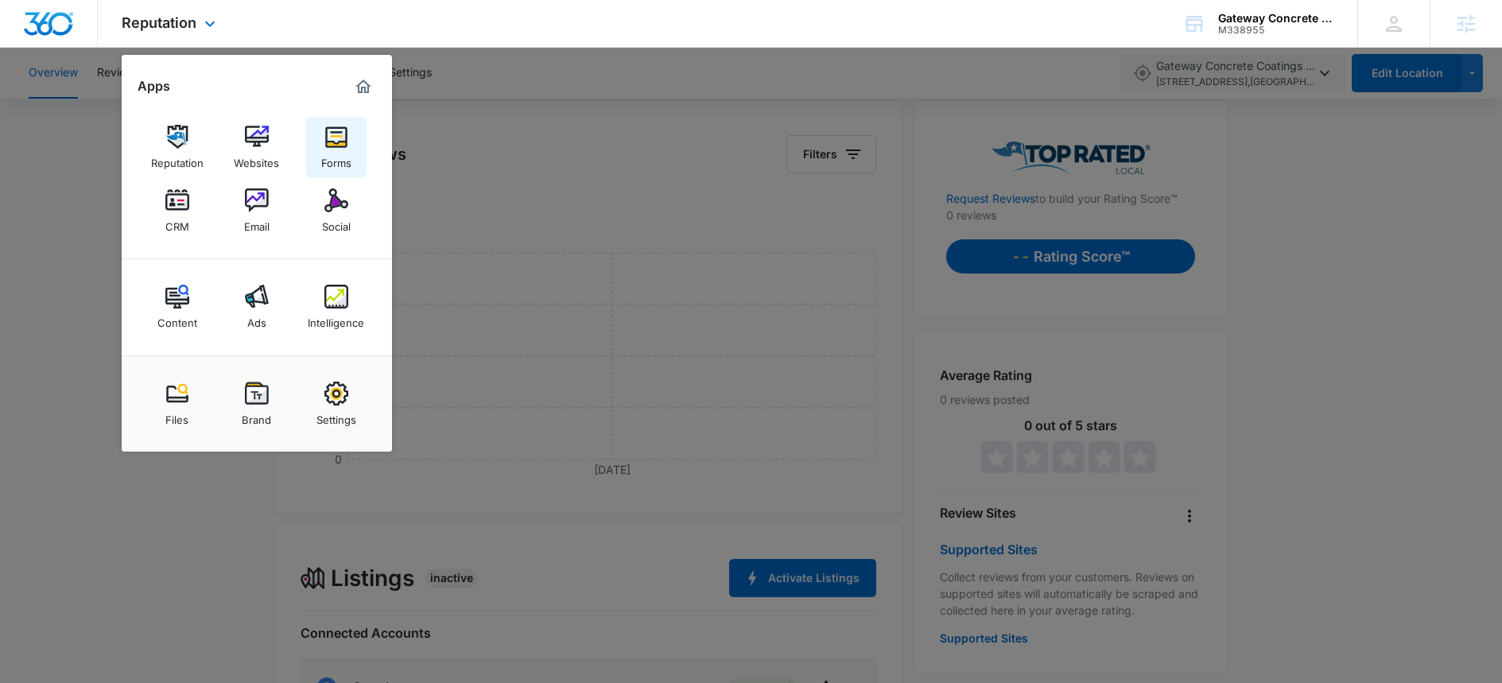
click at [350, 153] on div "Forms" at bounding box center [336, 159] width 30 height 21
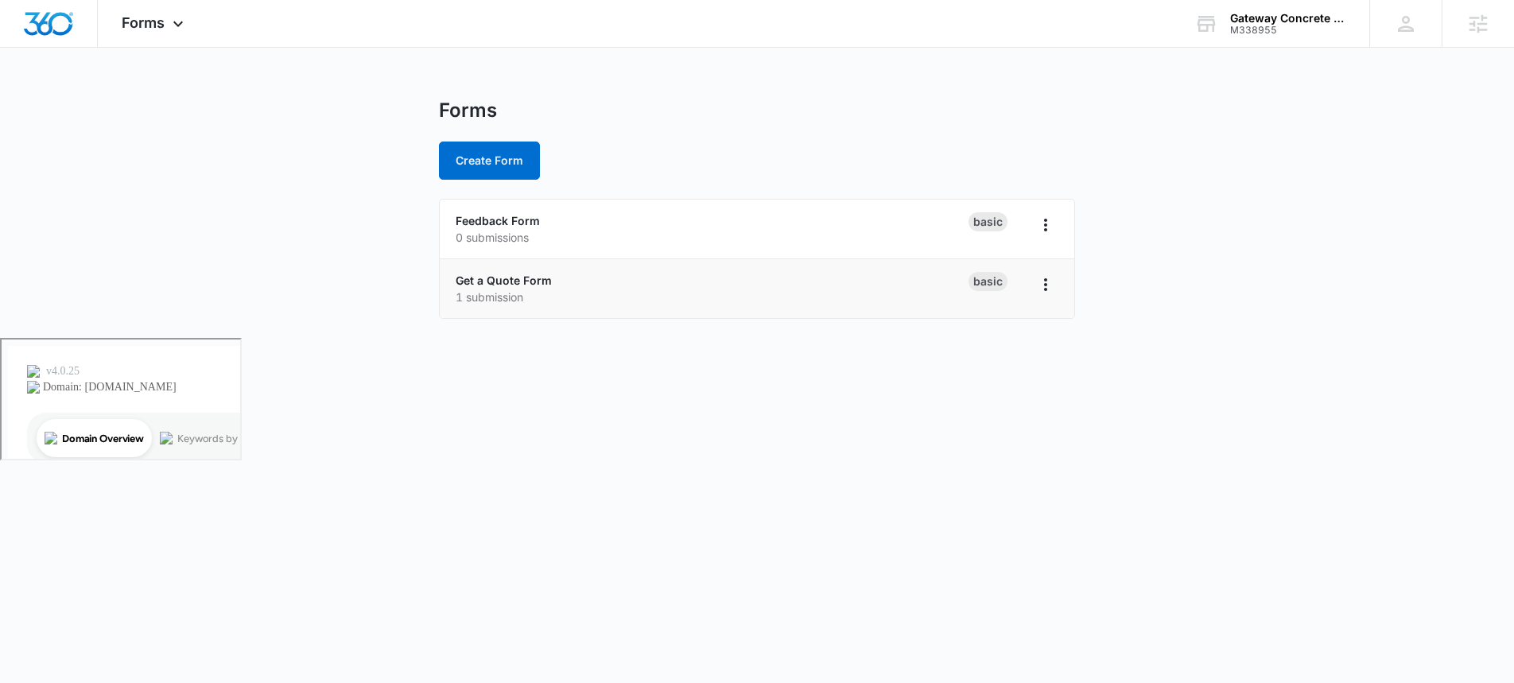
click at [1030, 285] on div "Basic" at bounding box center [1013, 288] width 90 height 33
click at [688, 281] on div "Get a Quote Form 1 submission" at bounding box center [712, 288] width 513 height 33
click at [486, 275] on link "Get a Quote Form" at bounding box center [504, 281] width 96 height 14
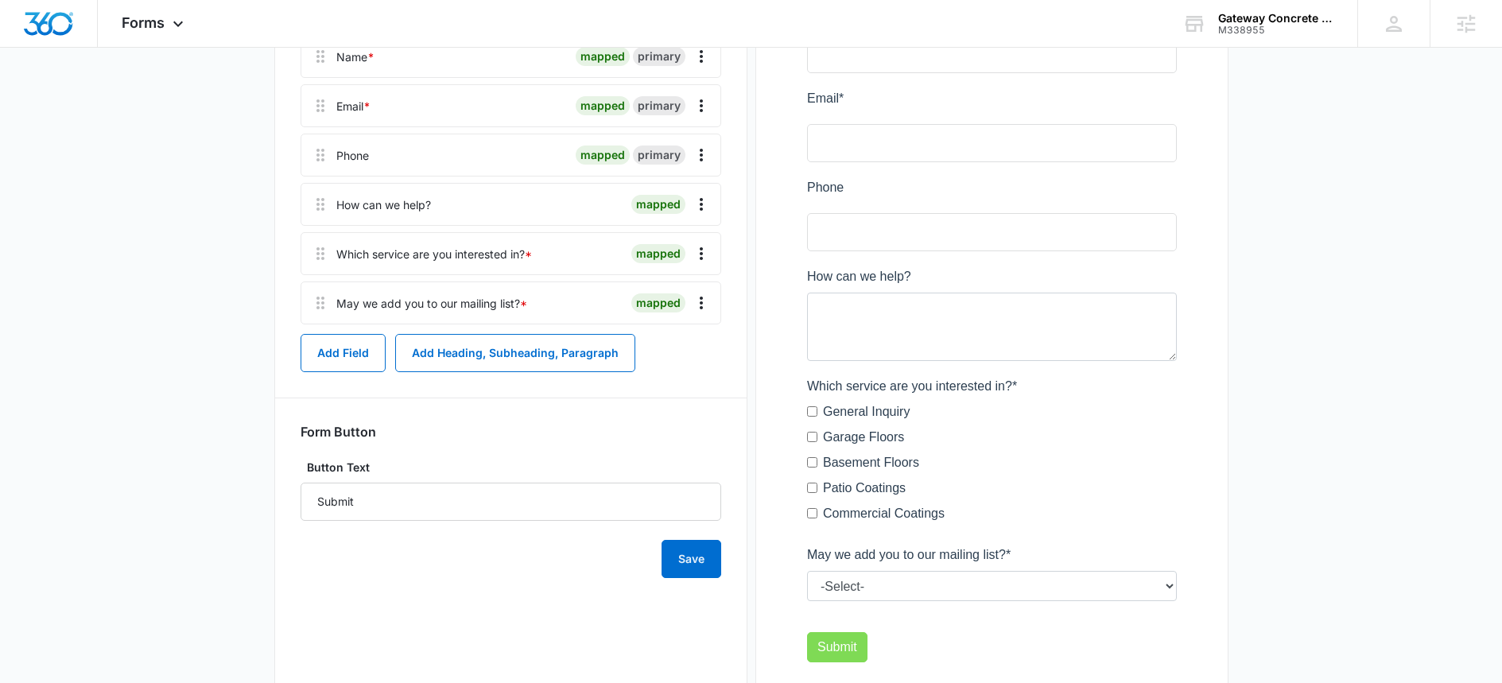
scroll to position [378, 0]
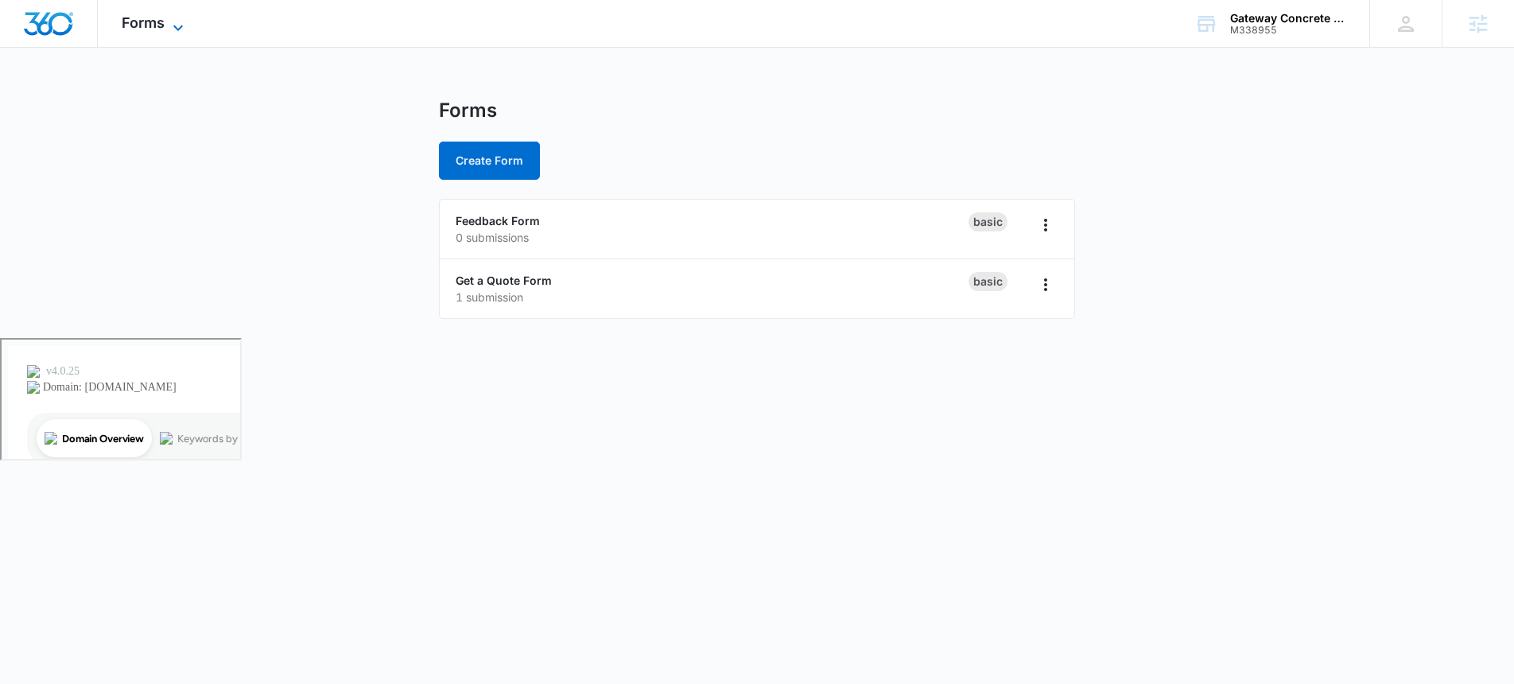
click at [161, 15] on span "Forms" at bounding box center [143, 22] width 43 height 17
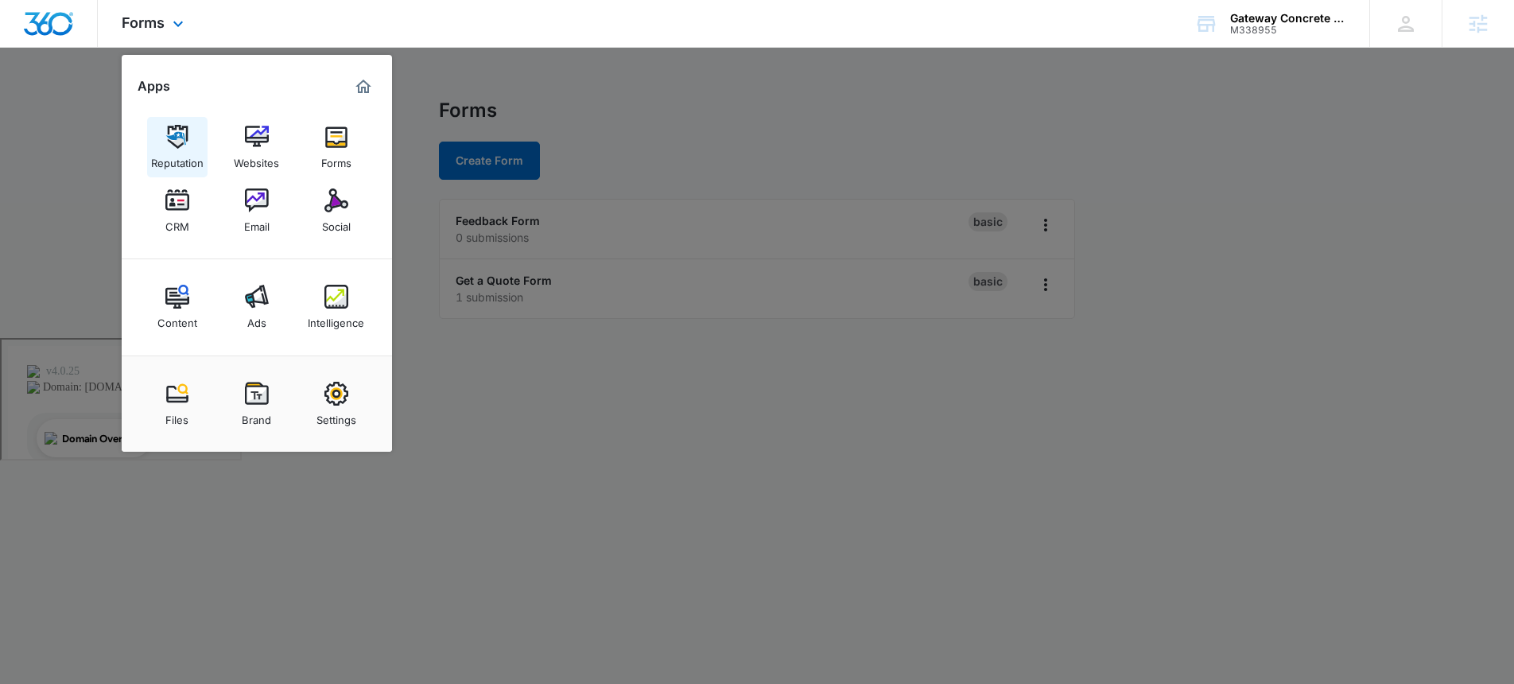
click at [184, 142] on img at bounding box center [177, 137] width 24 height 24
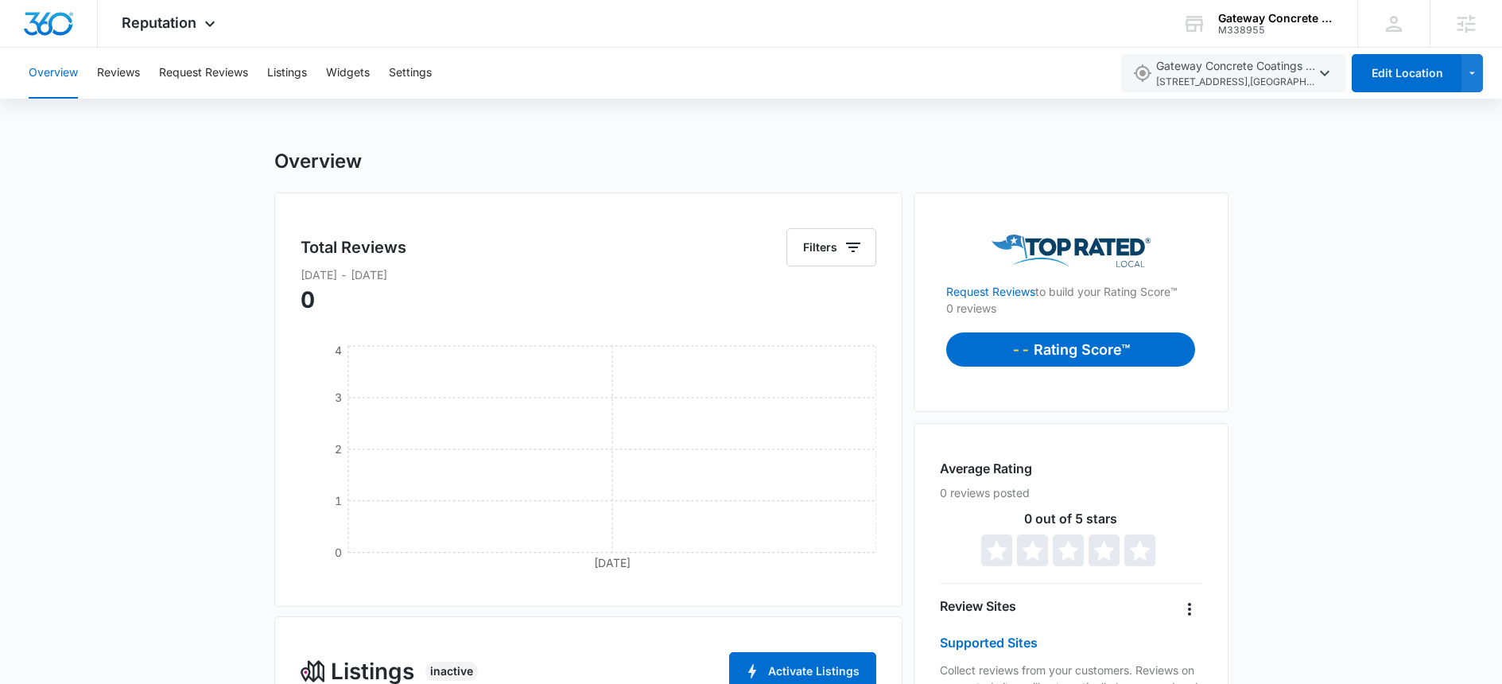
scroll to position [423, 0]
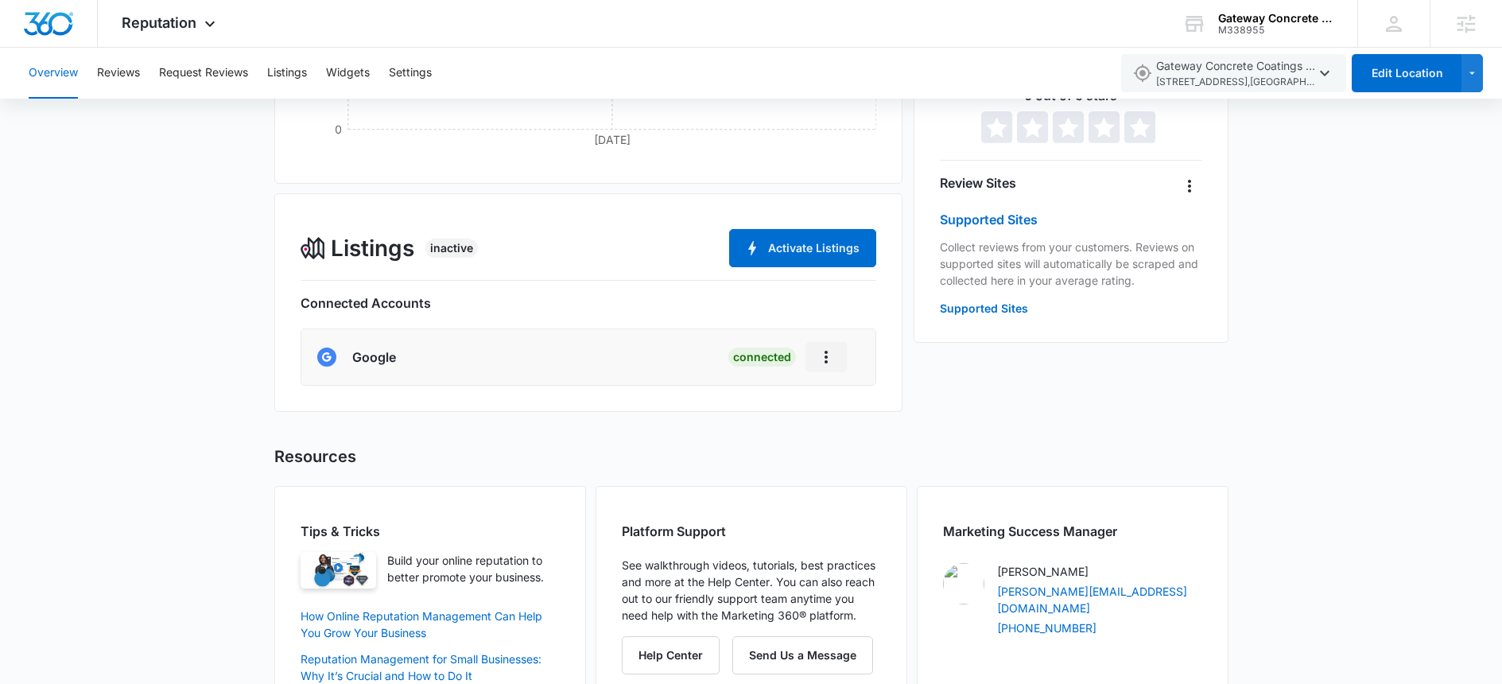
click at [836, 363] on button "Actions" at bounding box center [825, 357] width 41 height 30
click at [831, 359] on icon "Actions" at bounding box center [826, 356] width 19 height 19
click at [401, 383] on li "Google Connected Remove Location Disconnect Account" at bounding box center [588, 357] width 575 height 56
drag, startPoint x: 402, startPoint y: 374, endPoint x: 414, endPoint y: 370, distance: 12.6
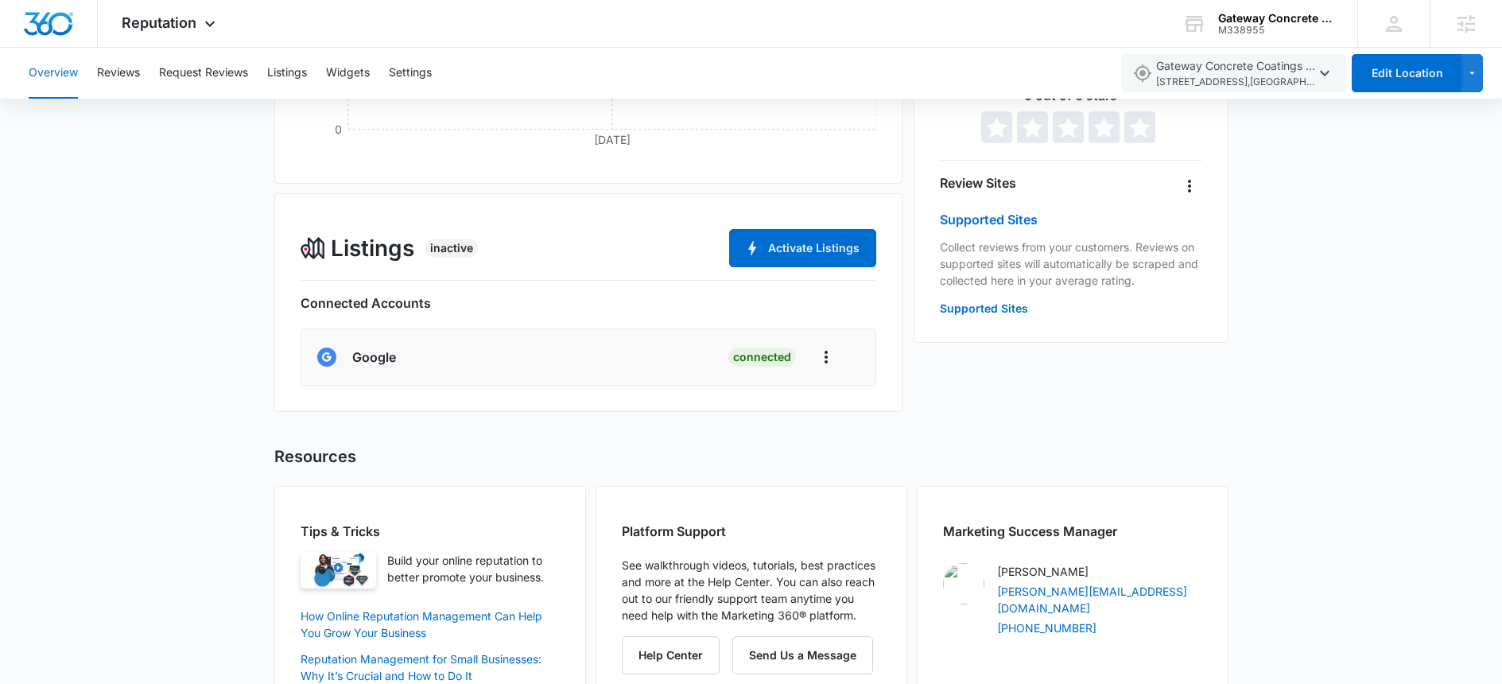
click at [402, 374] on li "Google Connected" at bounding box center [588, 357] width 575 height 56
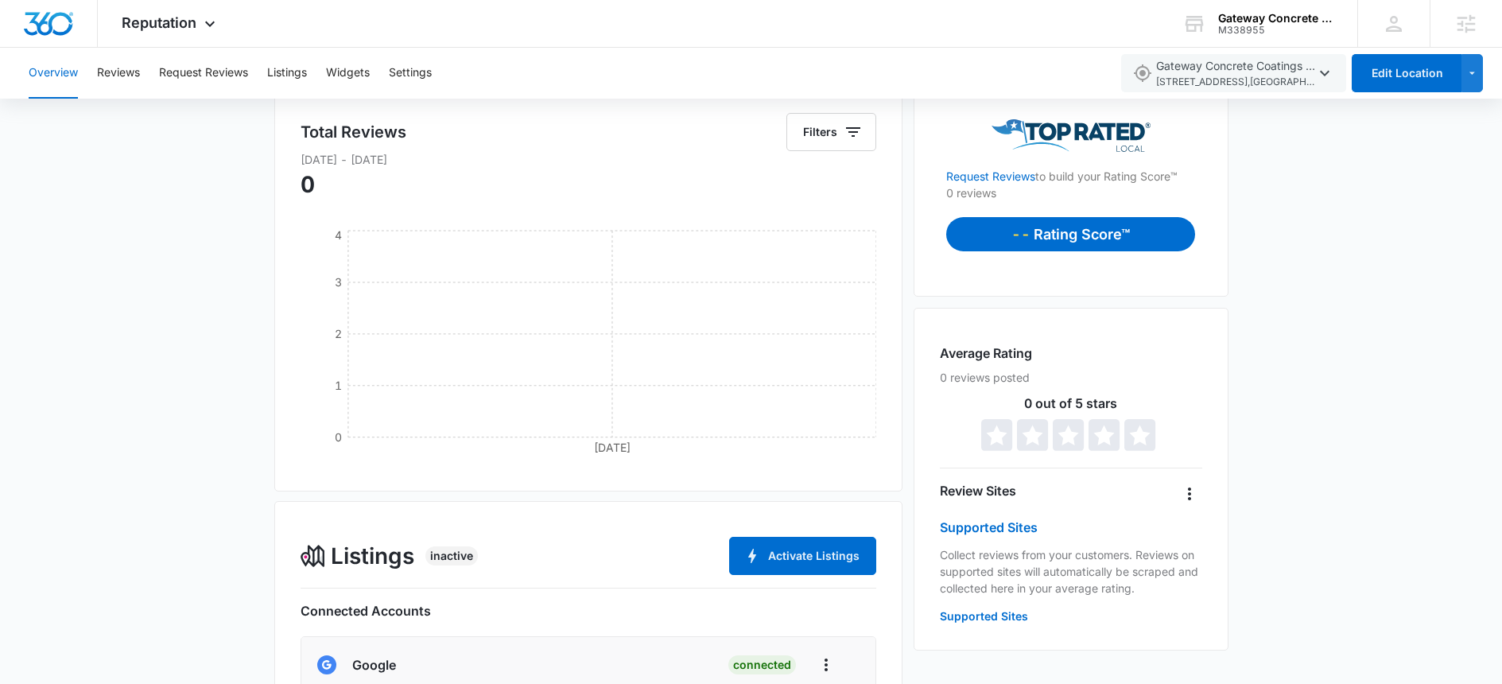
scroll to position [211, 0]
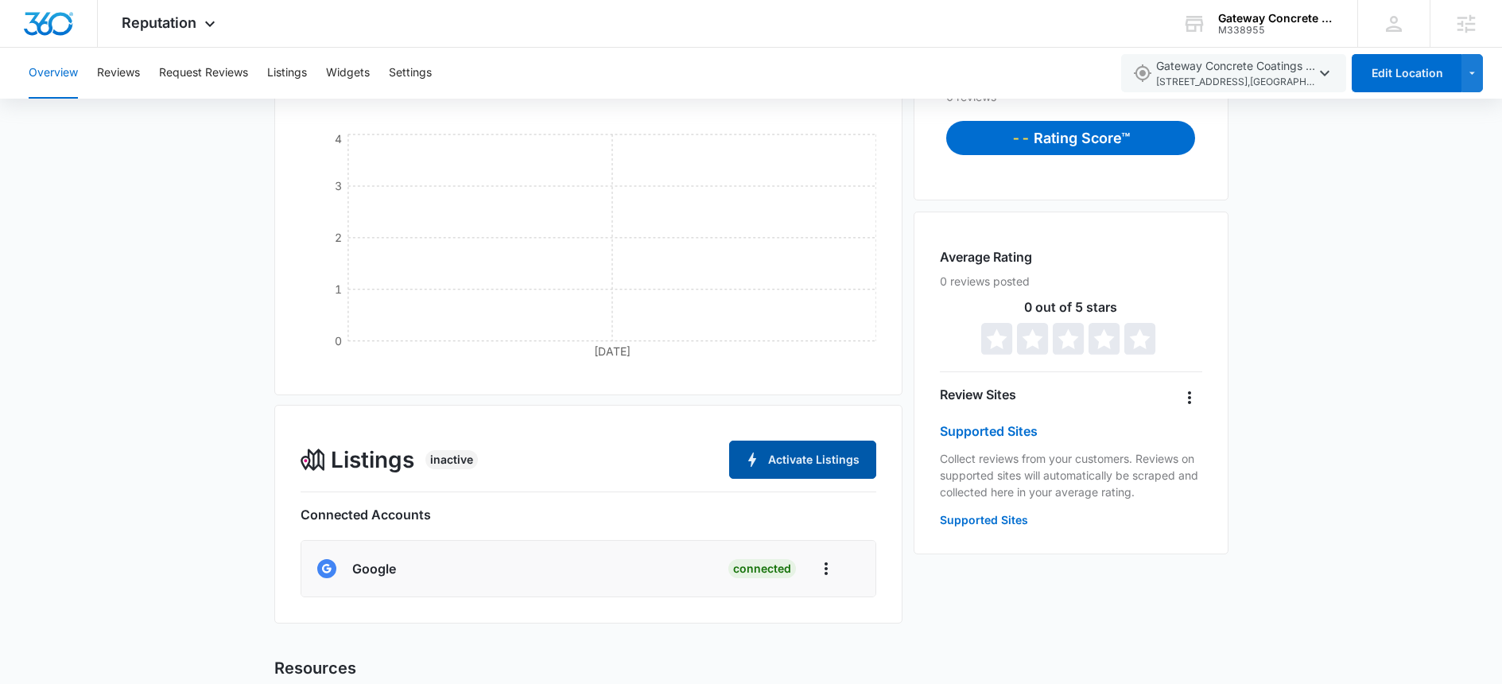
drag, startPoint x: 792, startPoint y: 462, endPoint x: 575, endPoint y: 447, distance: 217.6
click at [576, 447] on div "Listings Inactive Activate Listings" at bounding box center [589, 459] width 576 height 38
